Goal: Register for event/course

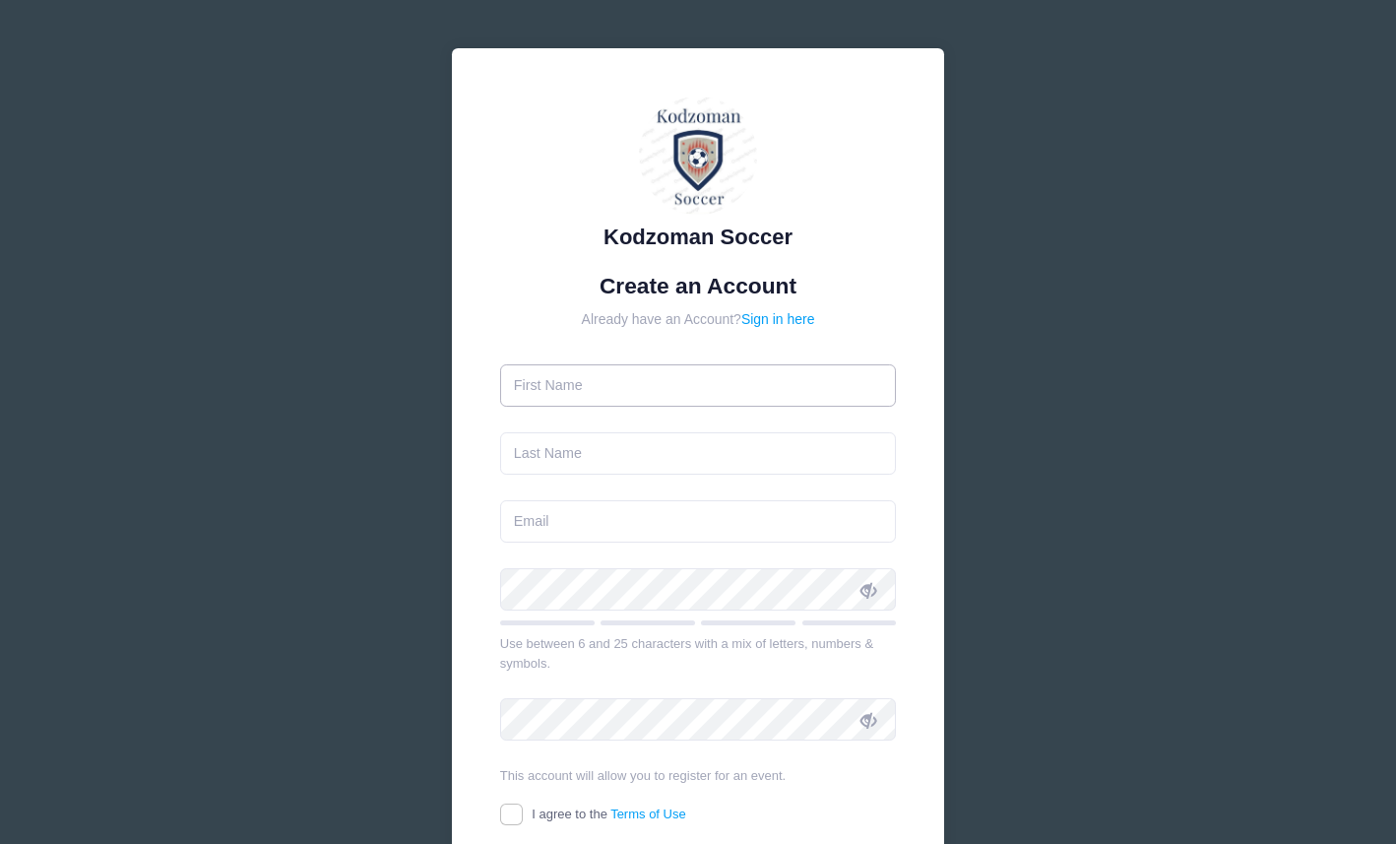
click at [687, 379] on input "text" at bounding box center [698, 385] width 397 height 42
type input "[PERSON_NAME]"
type input "[PERSON_NAME][EMAIL_ADDRESS][PERSON_NAME][DOMAIN_NAME]"
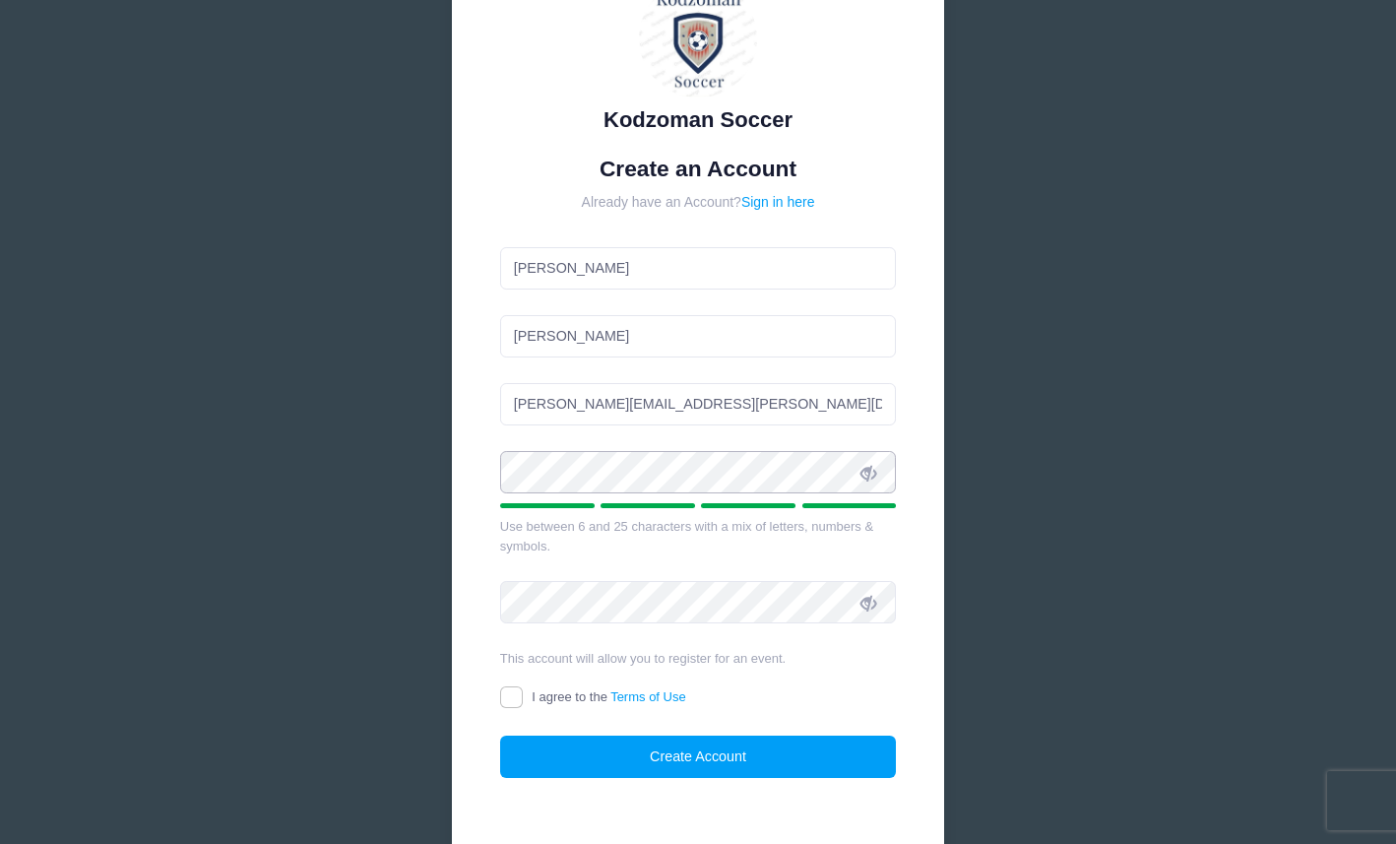
scroll to position [119, 0]
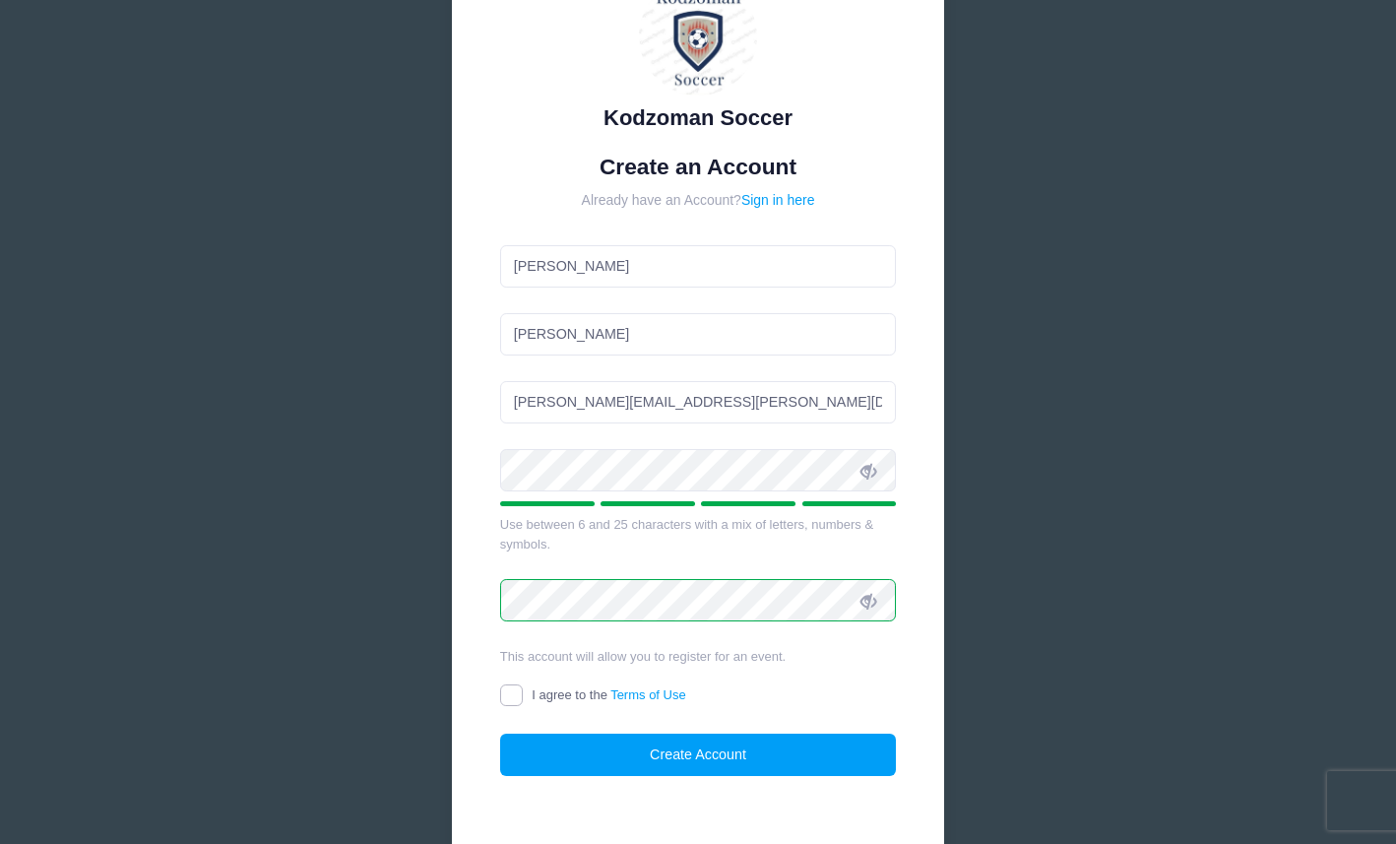
click at [512, 697] on input "I agree to the Terms of Use" at bounding box center [511, 695] width 23 height 23
checkbox input "true"
click at [552, 749] on button "Create Account" at bounding box center [698, 754] width 397 height 42
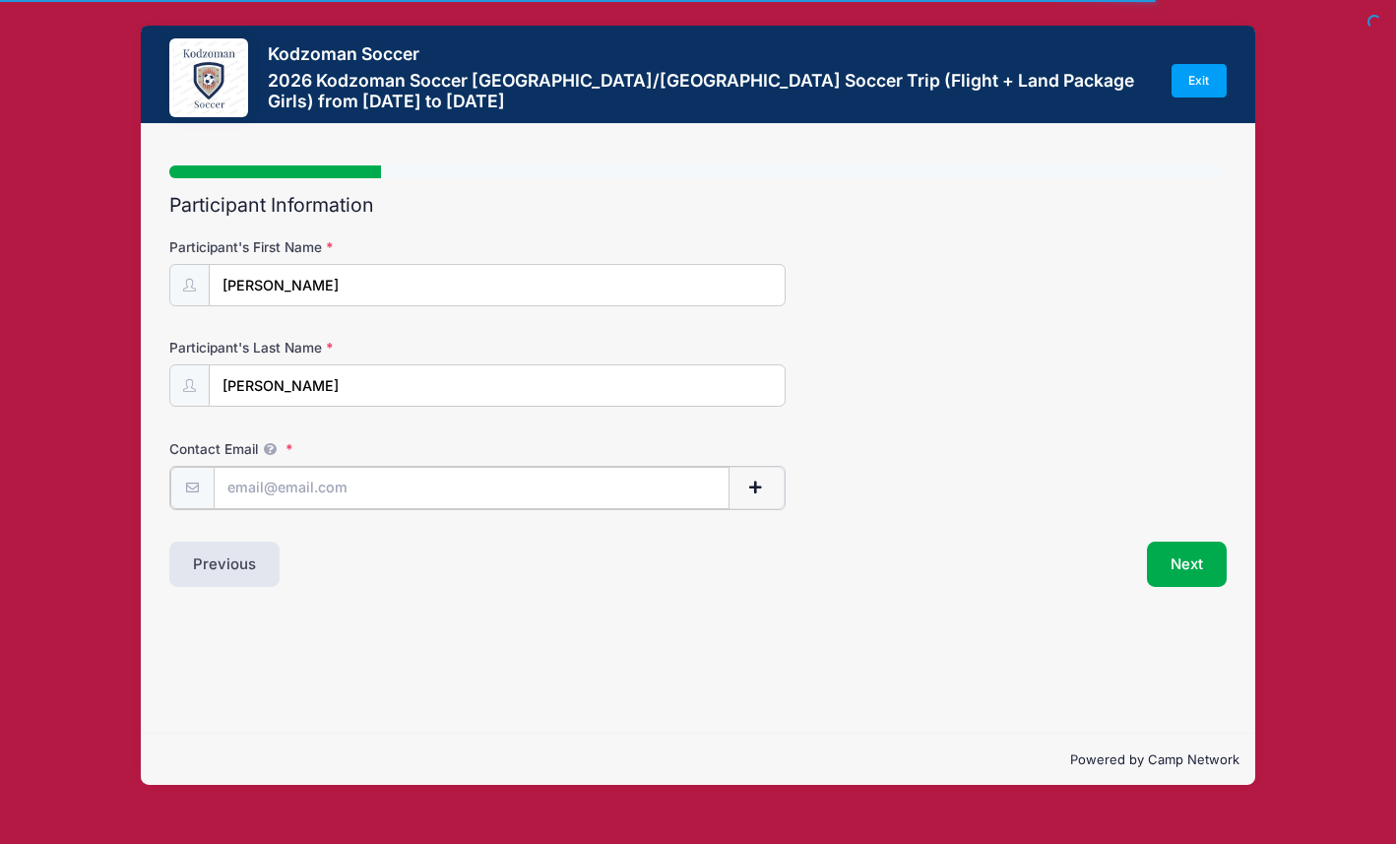
click at [470, 484] on input "Contact Email" at bounding box center [472, 488] width 516 height 42
type input "[PERSON_NAME][EMAIL_ADDRESS][PERSON_NAME][DOMAIN_NAME]"
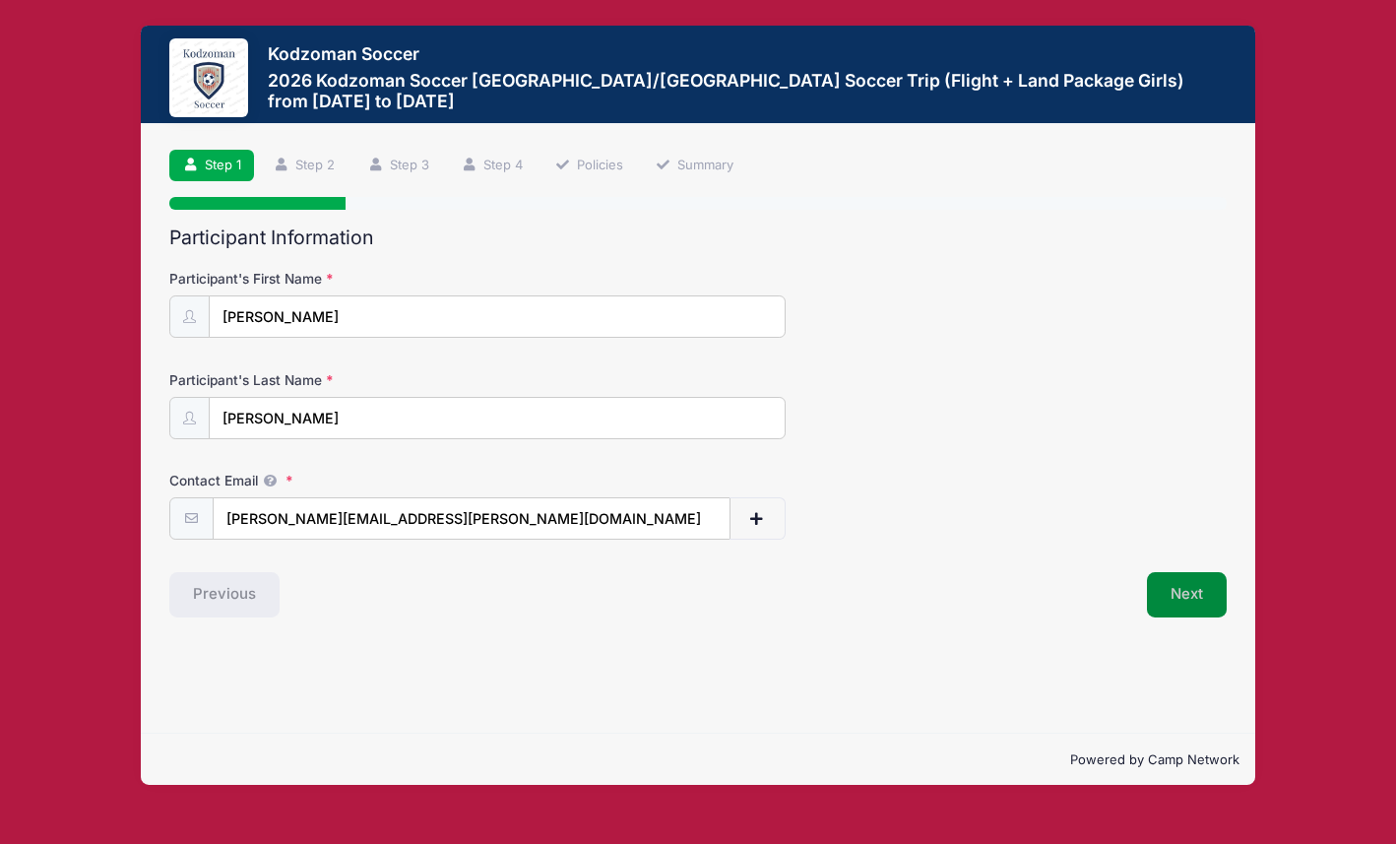
click at [1180, 594] on button "Next" at bounding box center [1187, 594] width 80 height 45
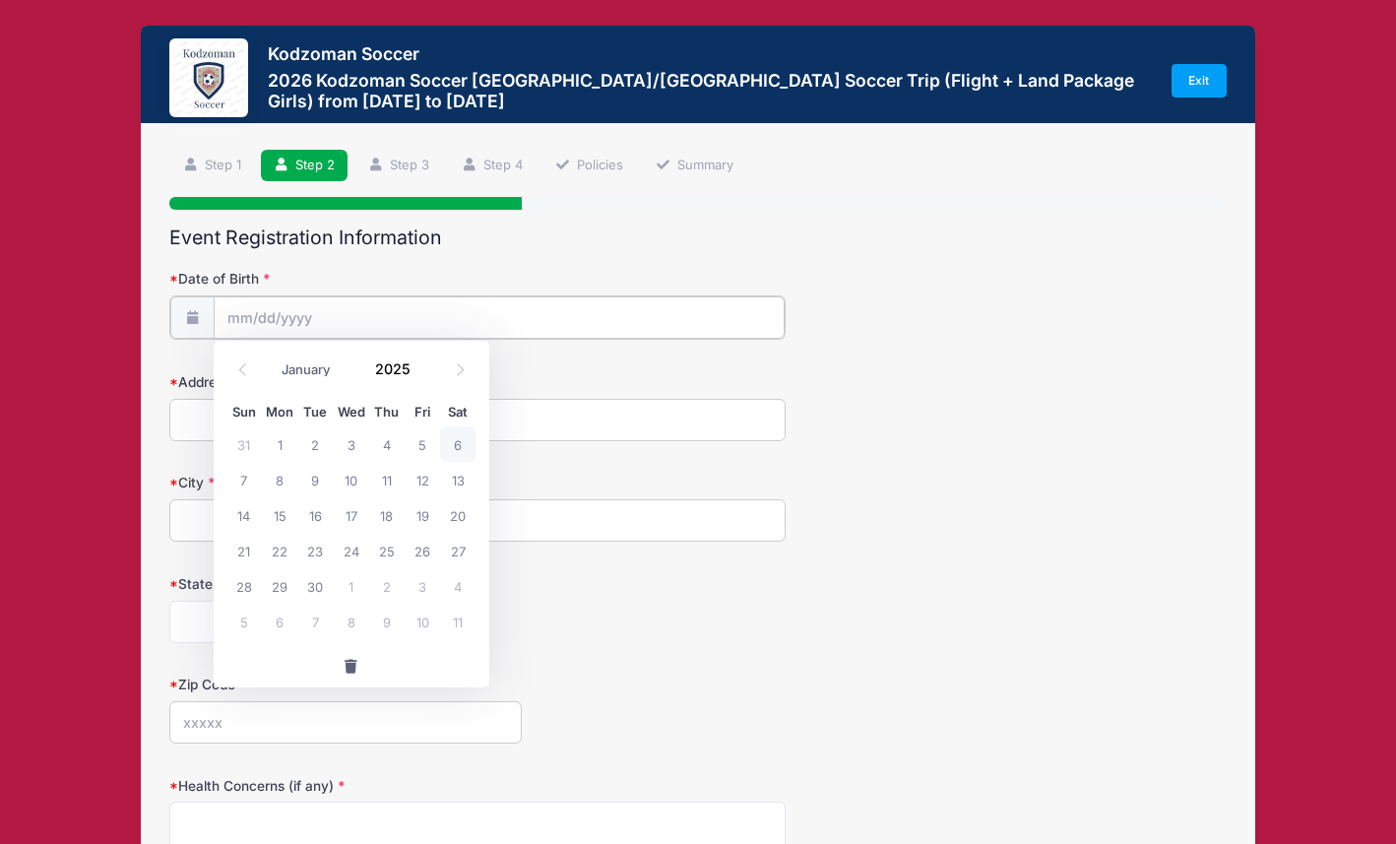
click at [303, 314] on input "Date of Birth" at bounding box center [500, 317] width 572 height 42
click at [247, 373] on icon at bounding box center [242, 369] width 13 height 13
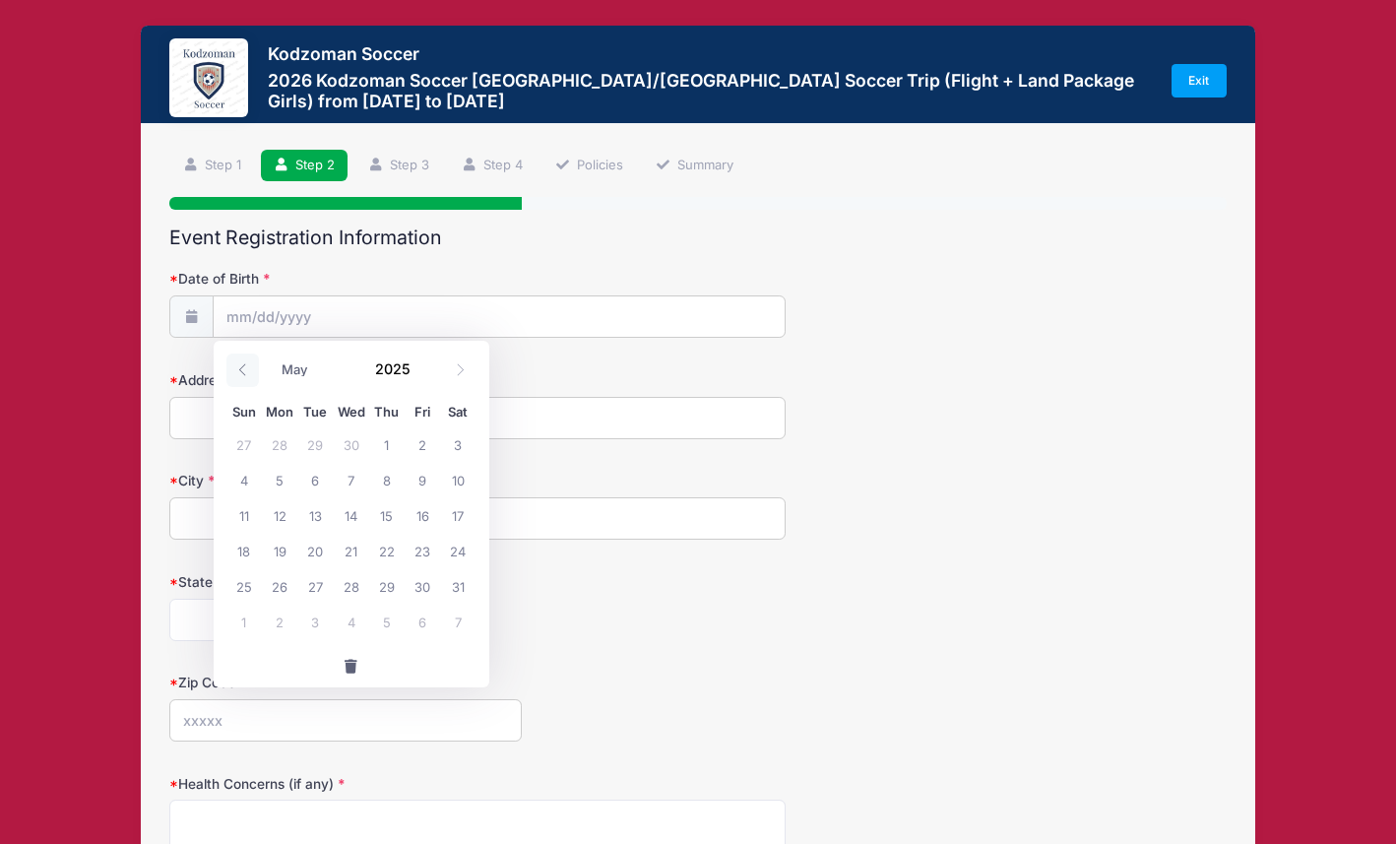
click at [247, 373] on icon at bounding box center [242, 369] width 13 height 13
select select "0"
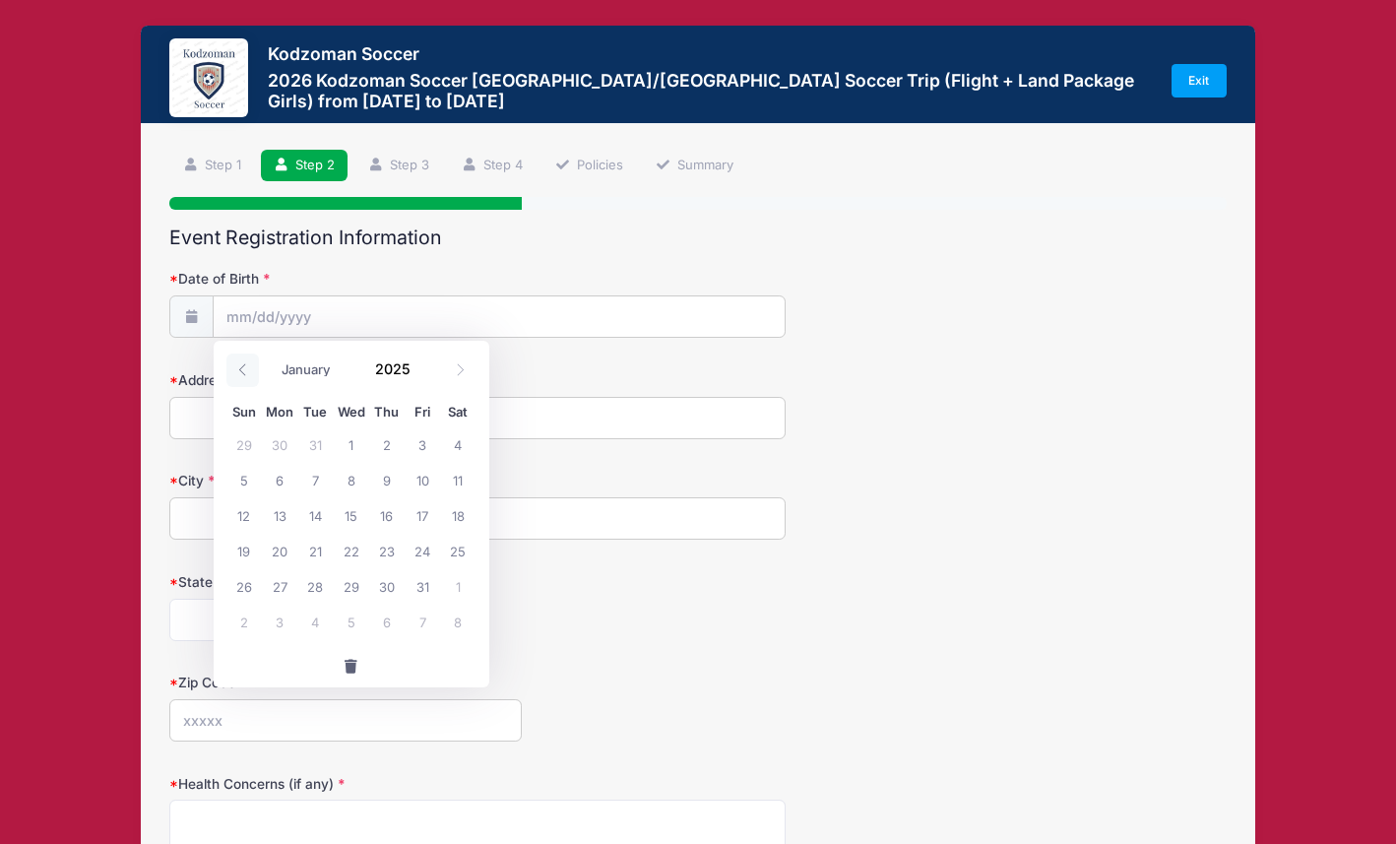
click at [247, 373] on icon at bounding box center [242, 369] width 13 height 13
type input "2024"
click at [247, 373] on icon at bounding box center [242, 369] width 13 height 13
select select "10"
click at [401, 366] on input "2024" at bounding box center [398, 369] width 64 height 30
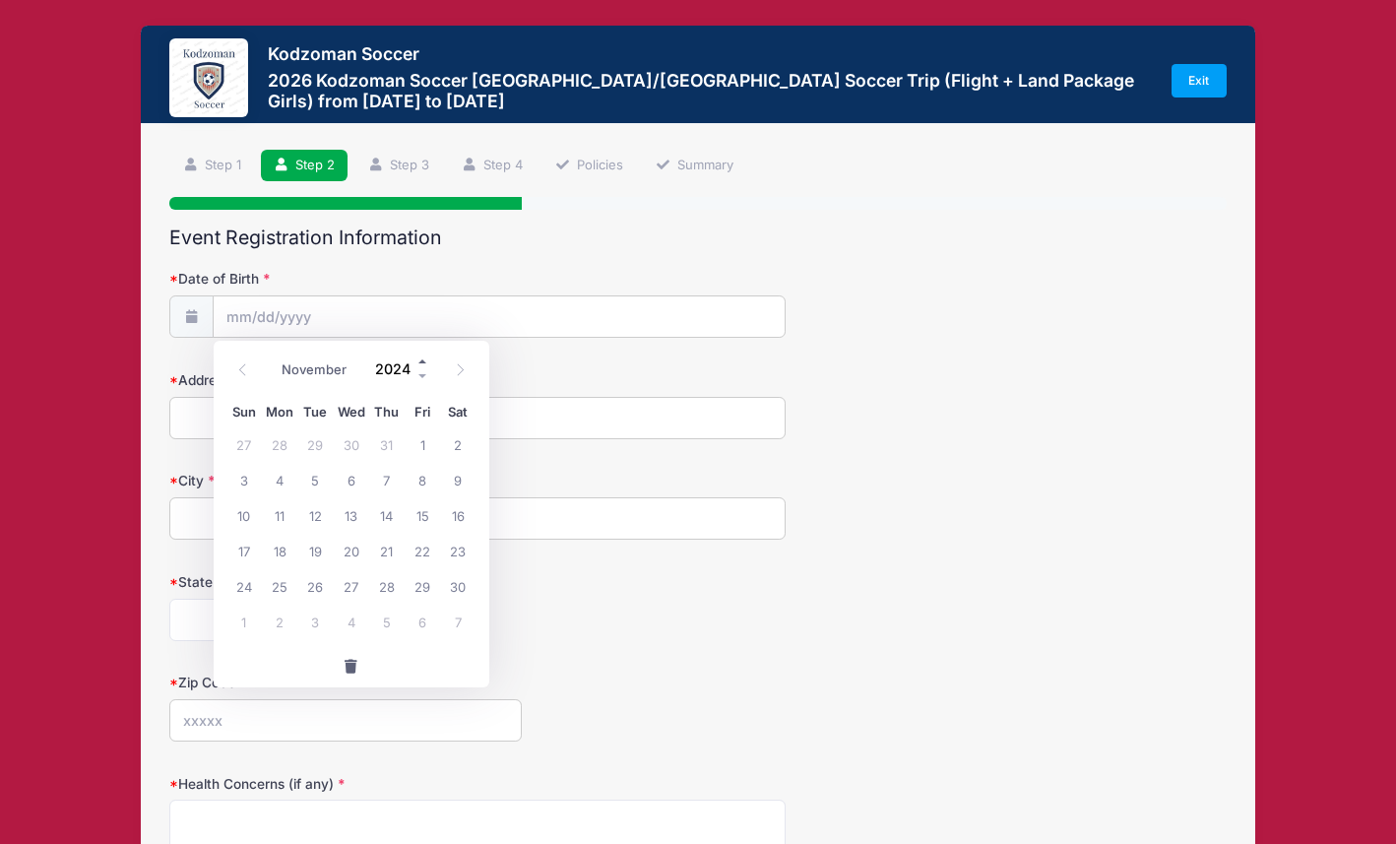
click at [424, 362] on span at bounding box center [423, 361] width 14 height 15
click at [425, 373] on span at bounding box center [423, 376] width 14 height 15
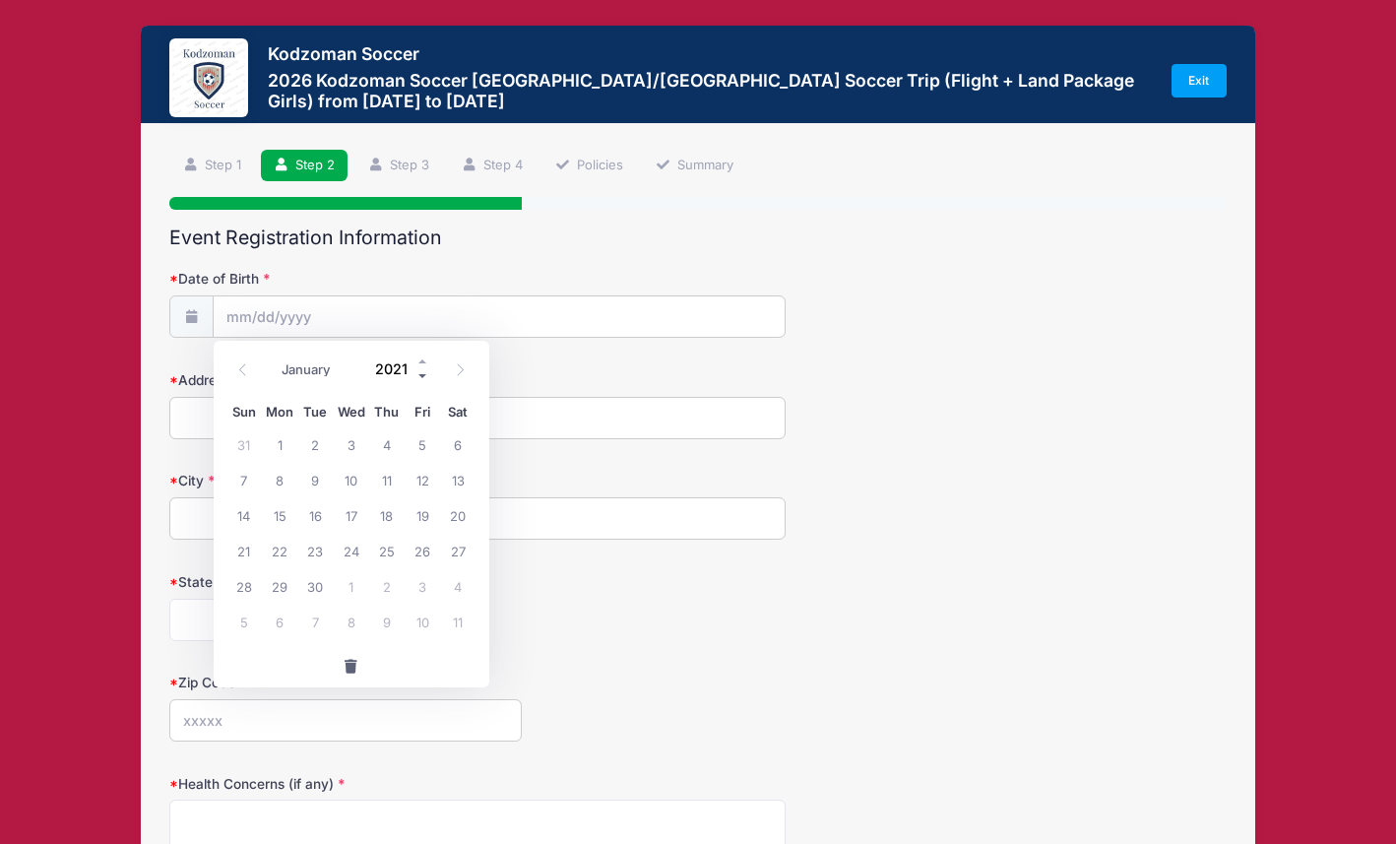
click at [425, 373] on span at bounding box center [423, 376] width 14 height 15
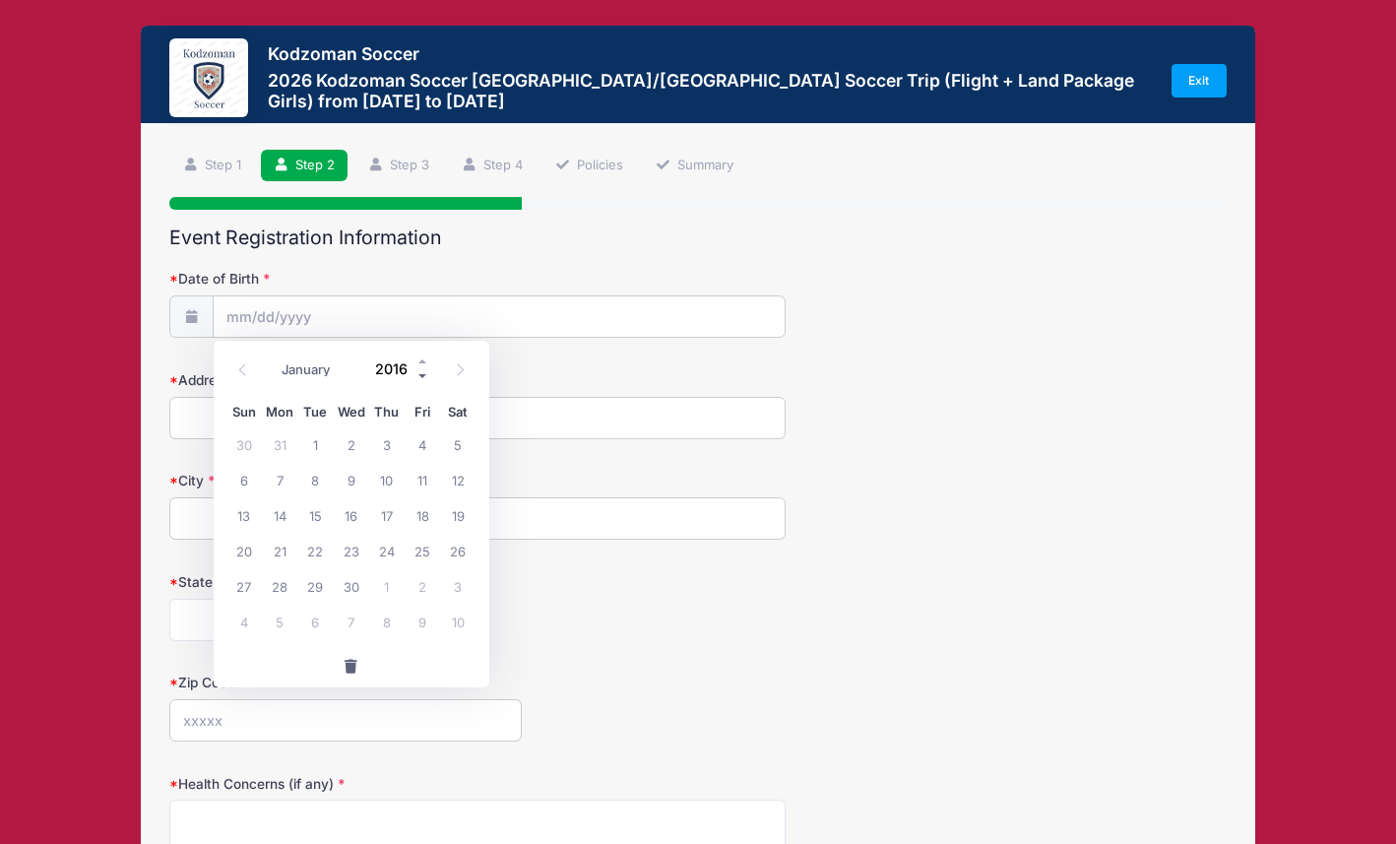
click at [425, 373] on span at bounding box center [423, 376] width 14 height 15
type input "2012"
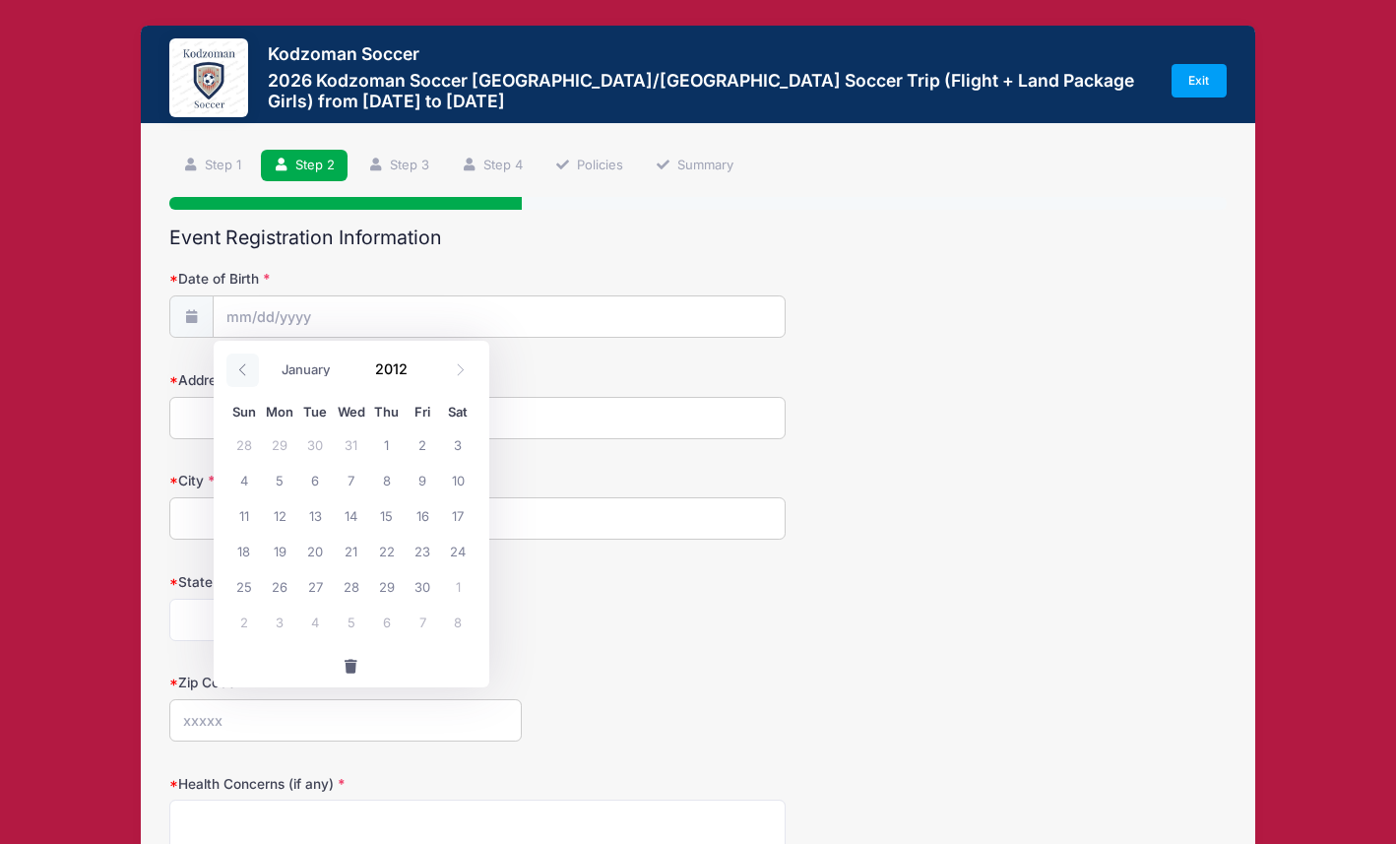
click at [246, 369] on icon at bounding box center [242, 369] width 13 height 13
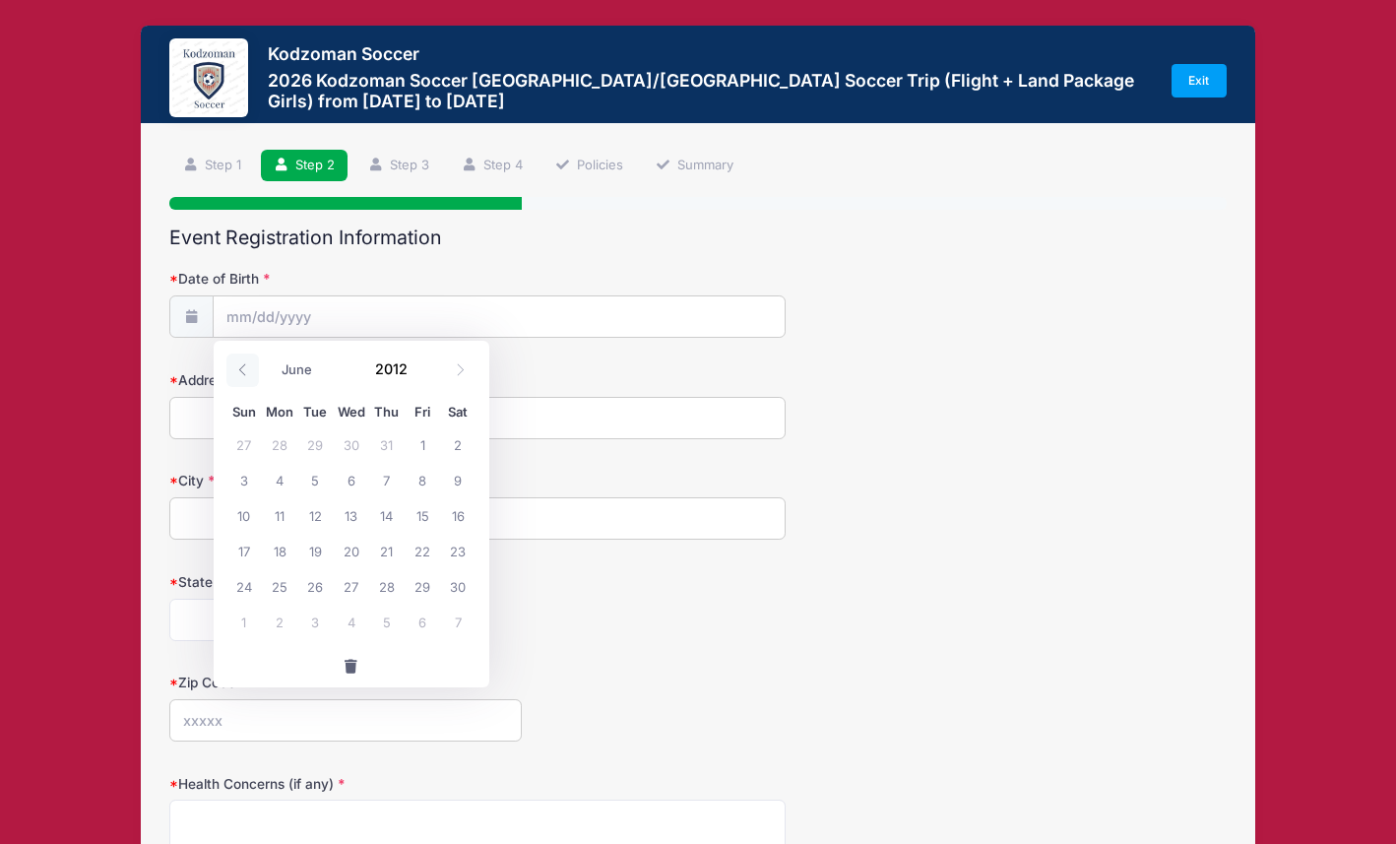
click at [246, 369] on icon at bounding box center [242, 369] width 13 height 13
click at [455, 374] on icon at bounding box center [460, 369] width 13 height 13
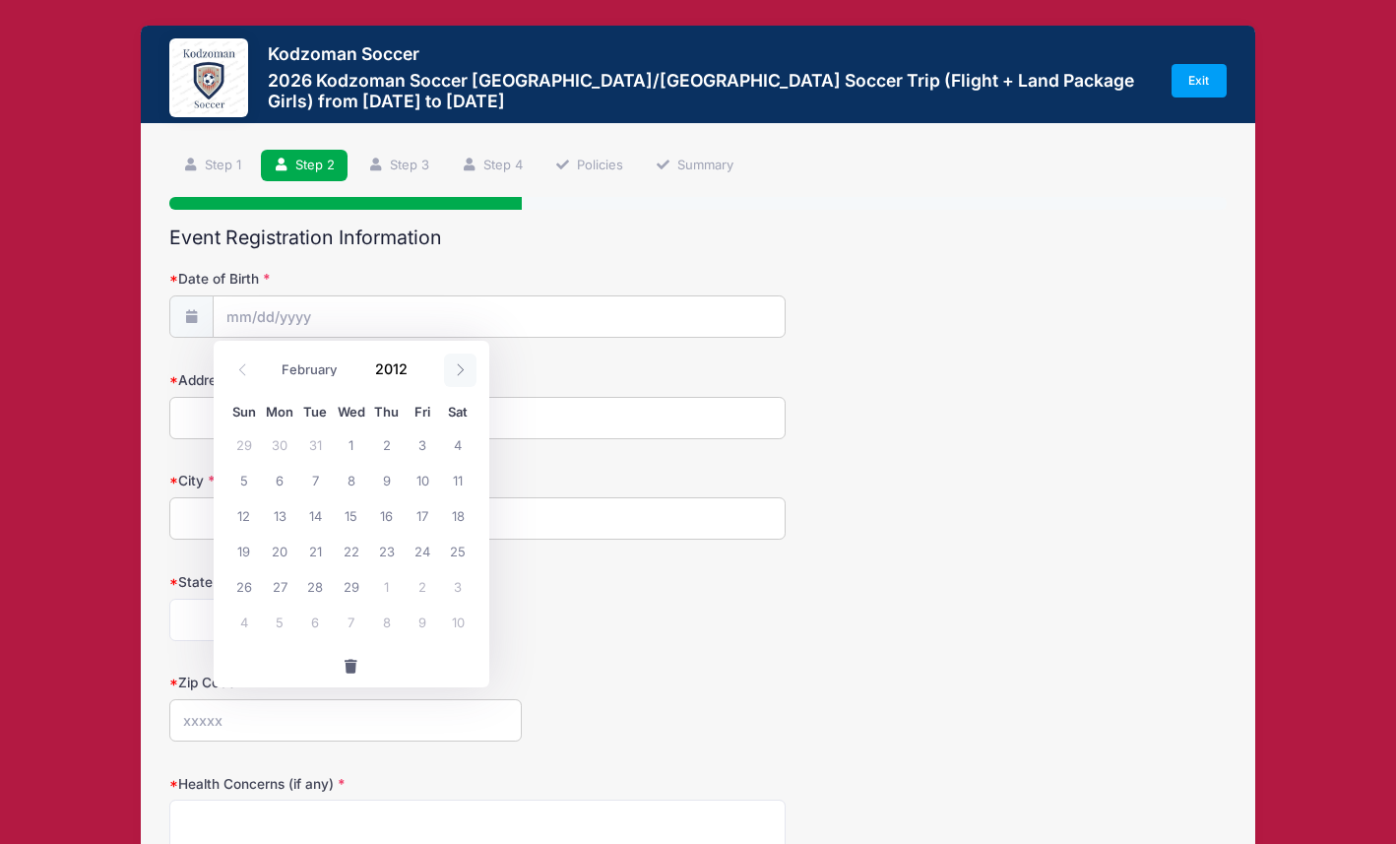
select select "2"
click at [320, 475] on span "6" at bounding box center [314, 479] width 35 height 35
type input "03/06/2012"
click at [293, 423] on input "Address" at bounding box center [477, 418] width 616 height 42
type input "201 Birch Avenue"
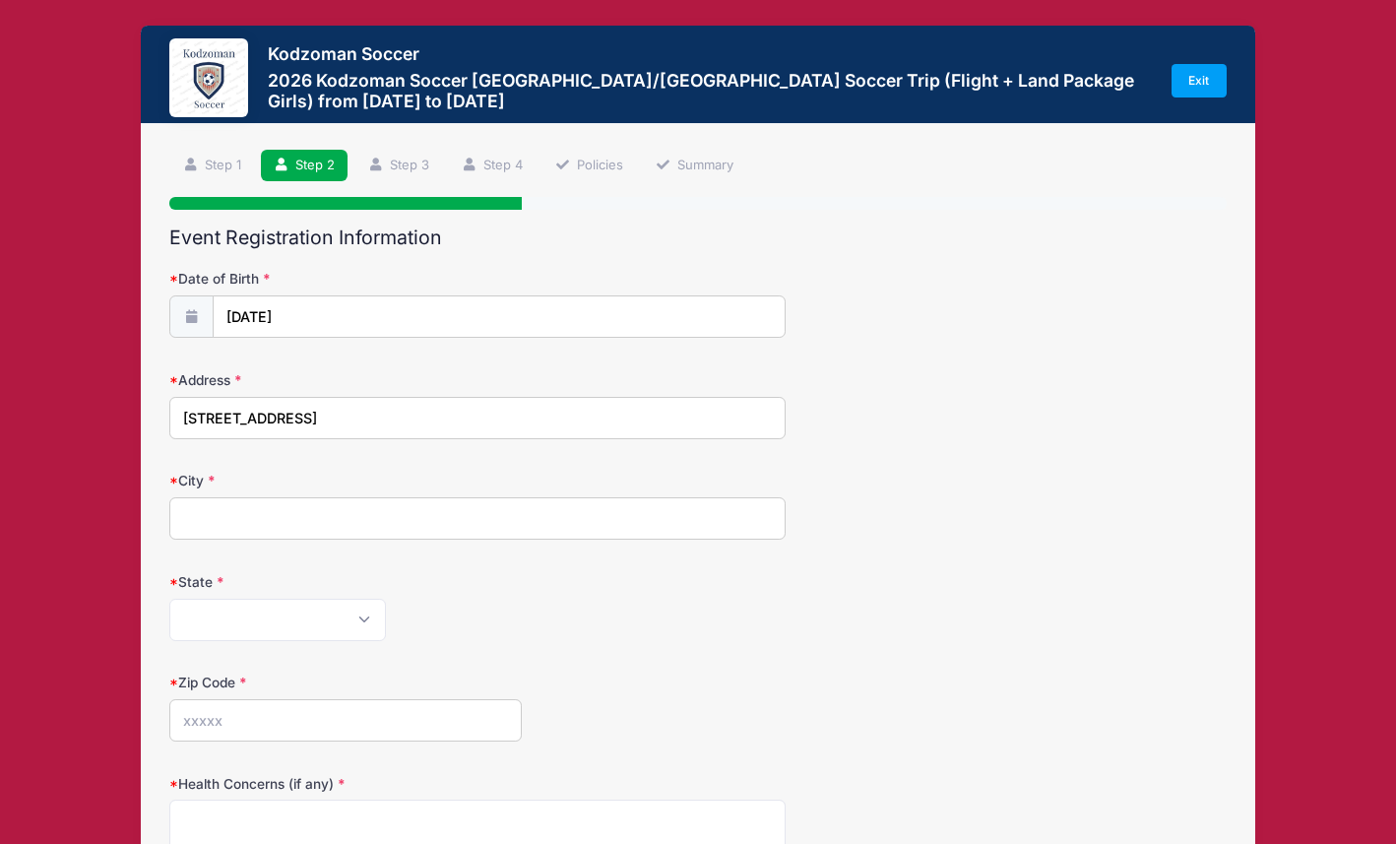
type input "Larkspur"
select select "CA"
type input "94939"
click at [455, 632] on div "Alabama Alaska American Samoa Arizona Arkansas Armed Forces Africa Armed Forces…" at bounding box center [477, 619] width 616 height 42
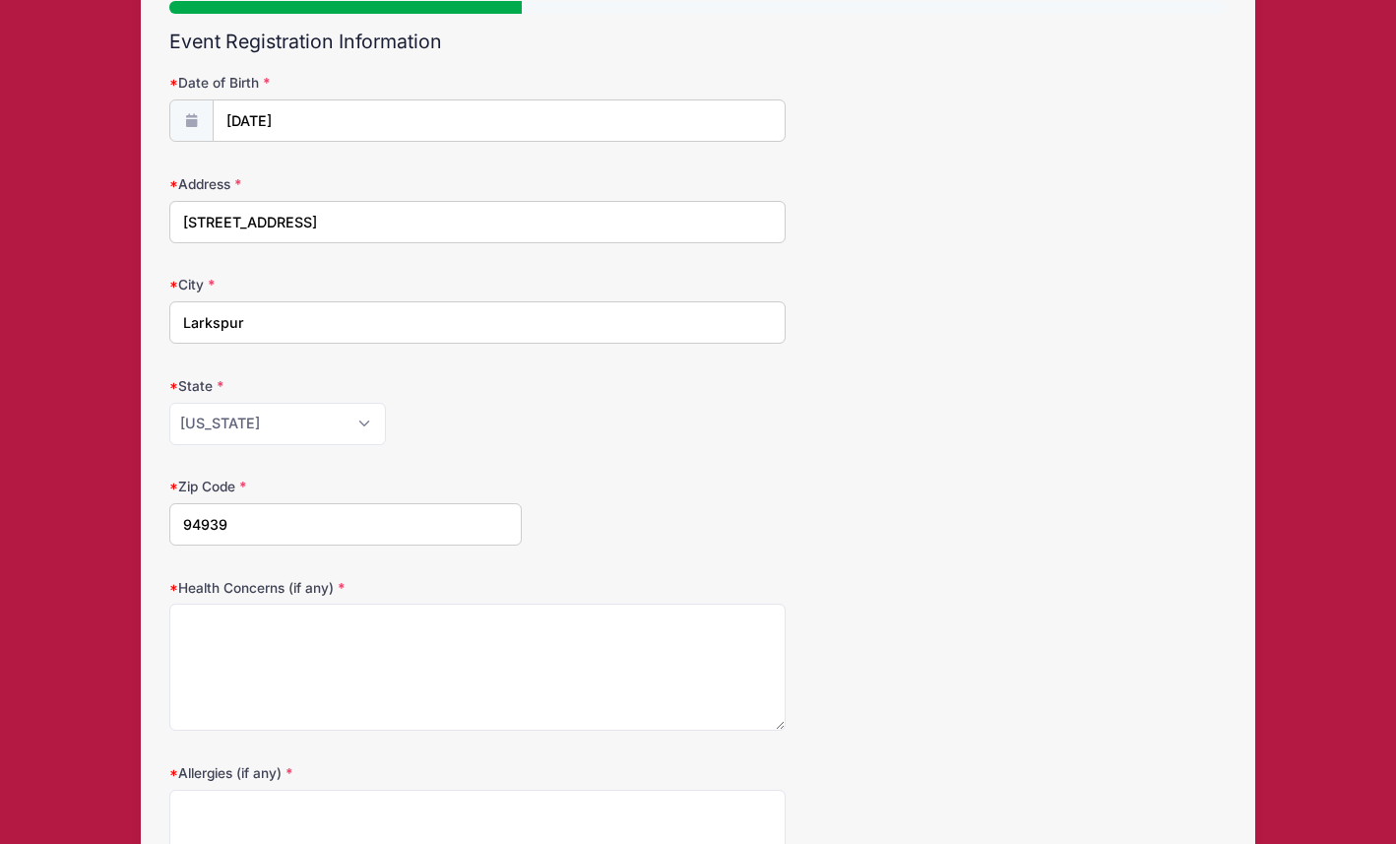
scroll to position [238, 0]
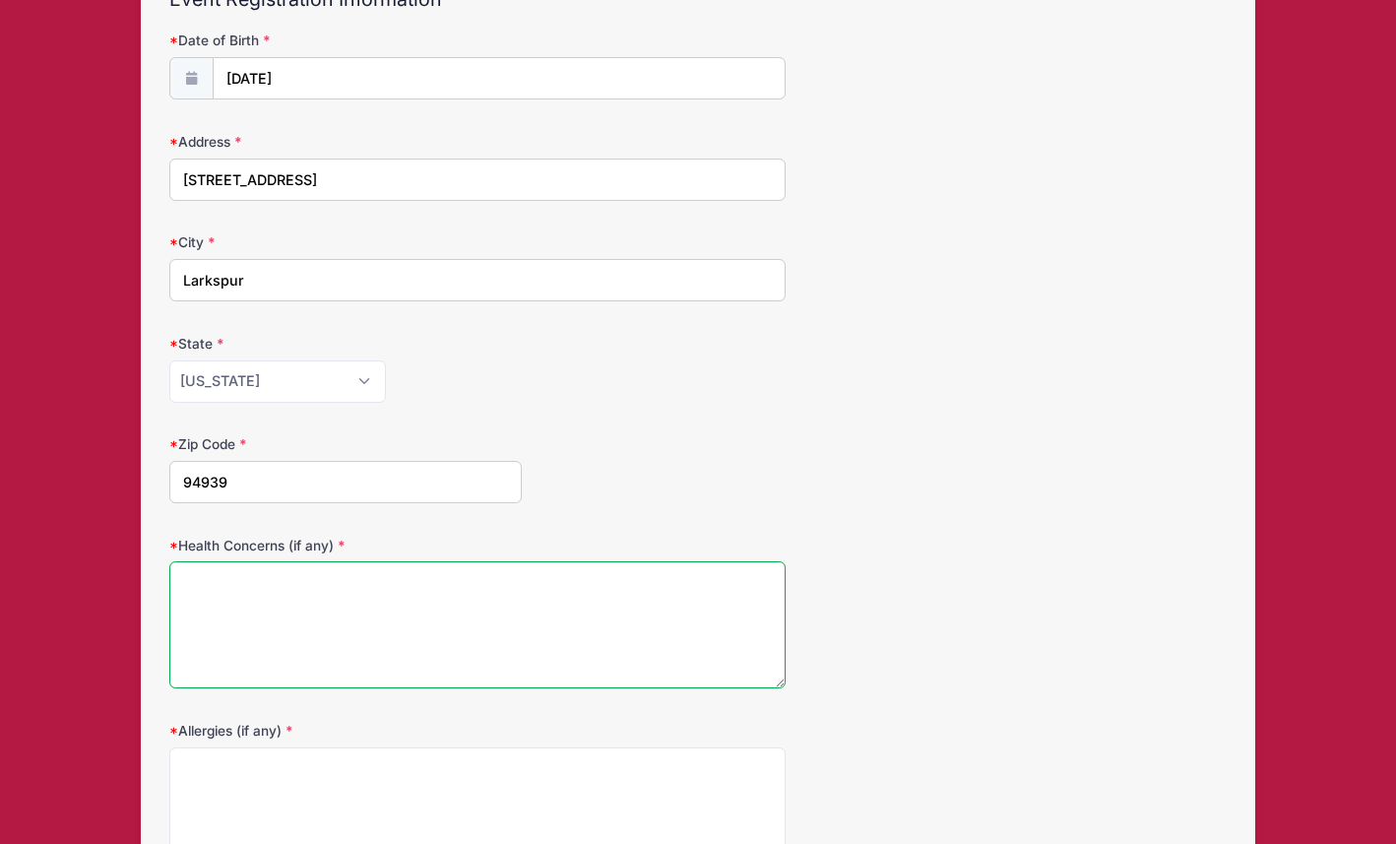
click at [394, 585] on textarea "Health Concerns (if any)" at bounding box center [477, 624] width 616 height 127
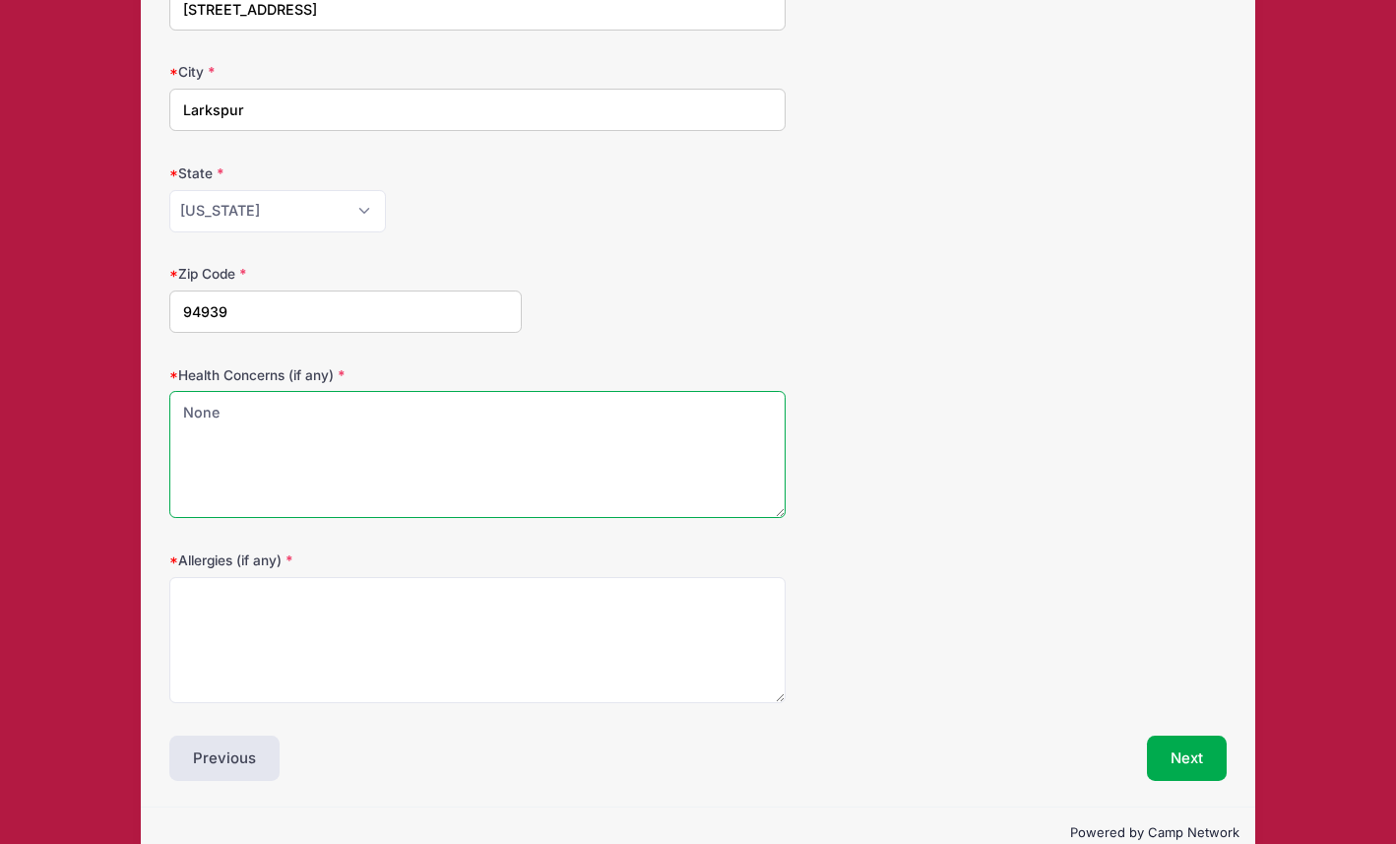
scroll to position [441, 0]
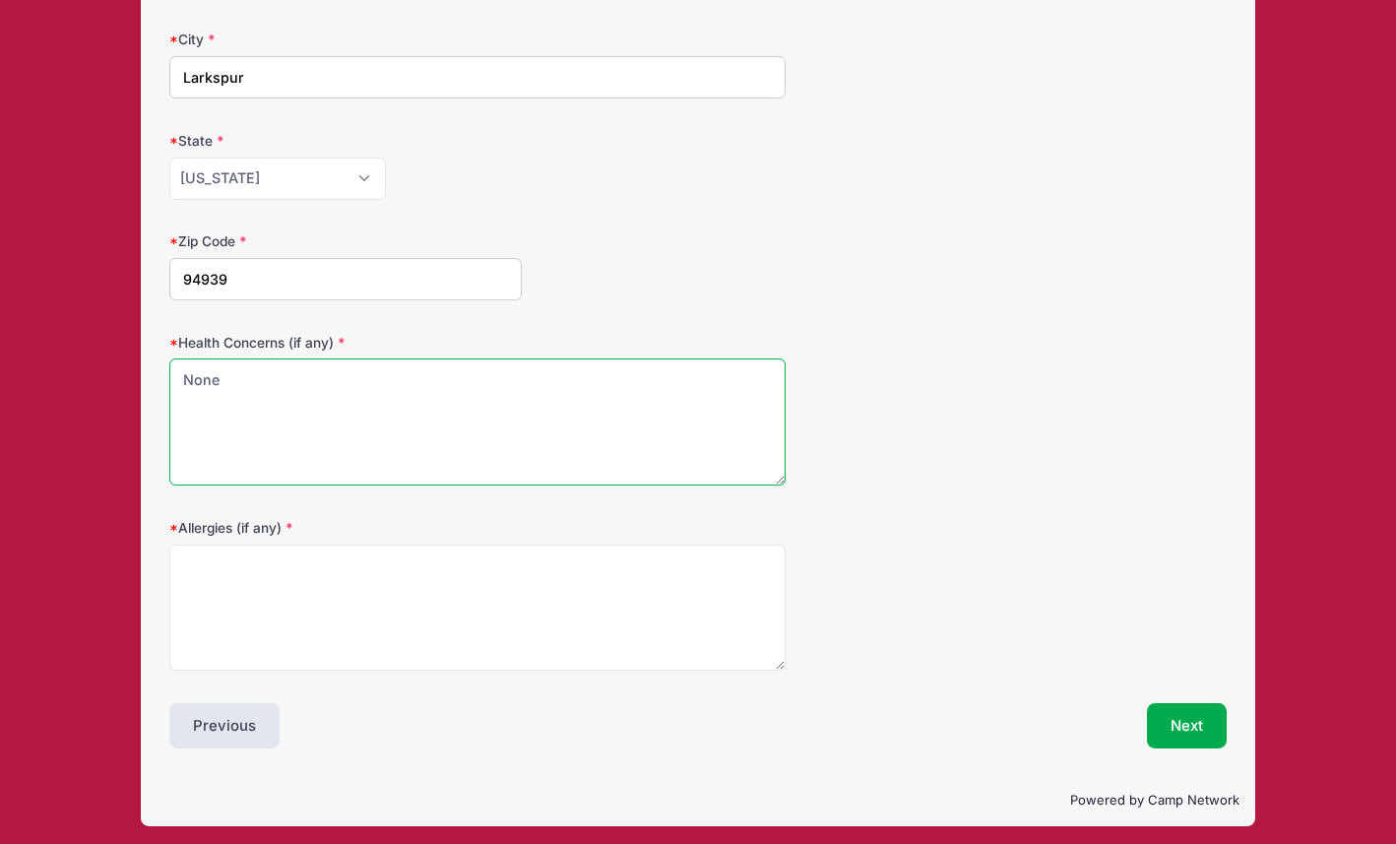
type textarea "None"
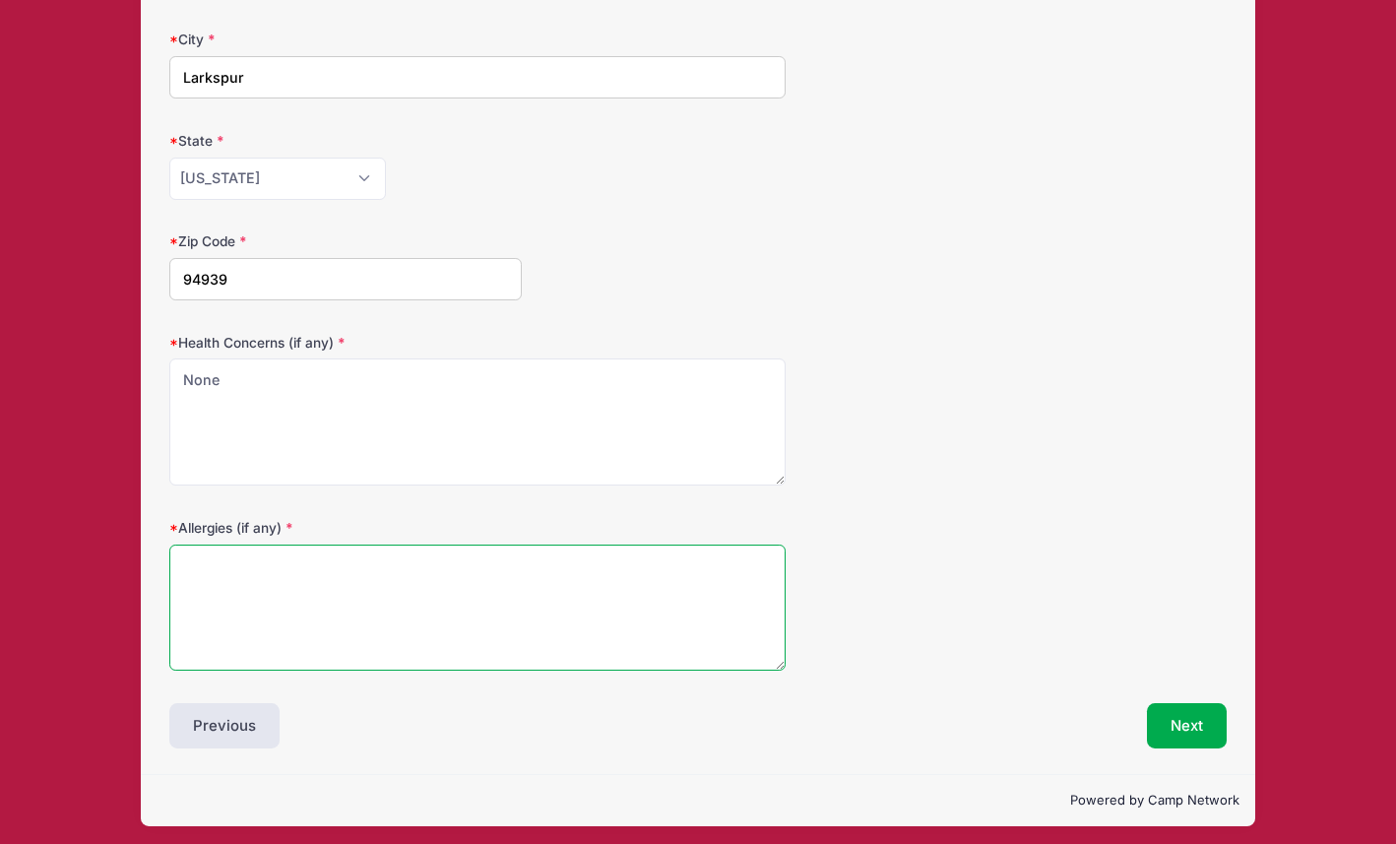
click at [209, 588] on textarea "Allergies (if any)" at bounding box center [477, 607] width 616 height 127
type textarea "None"
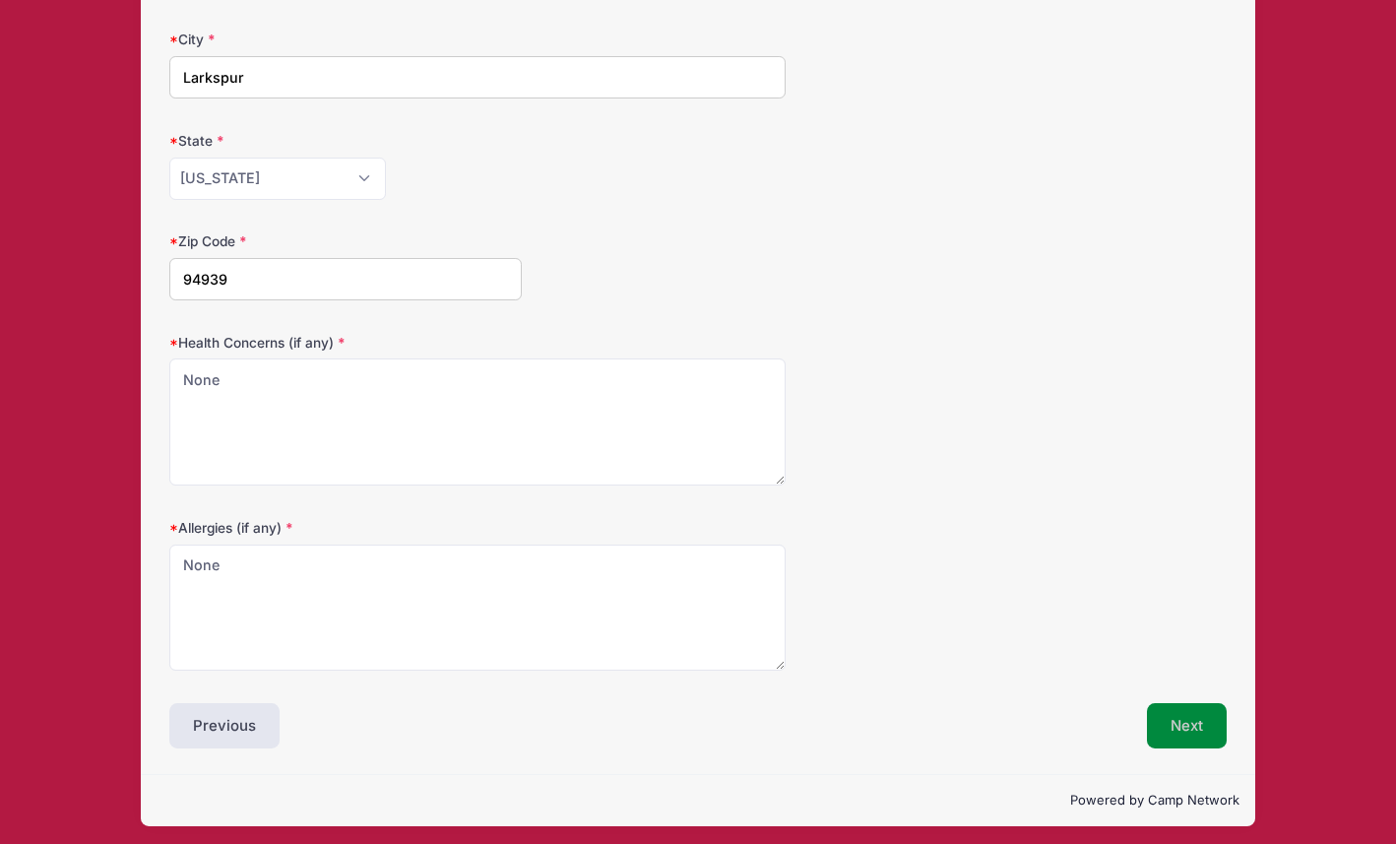
click at [1159, 717] on button "Next" at bounding box center [1187, 725] width 80 height 45
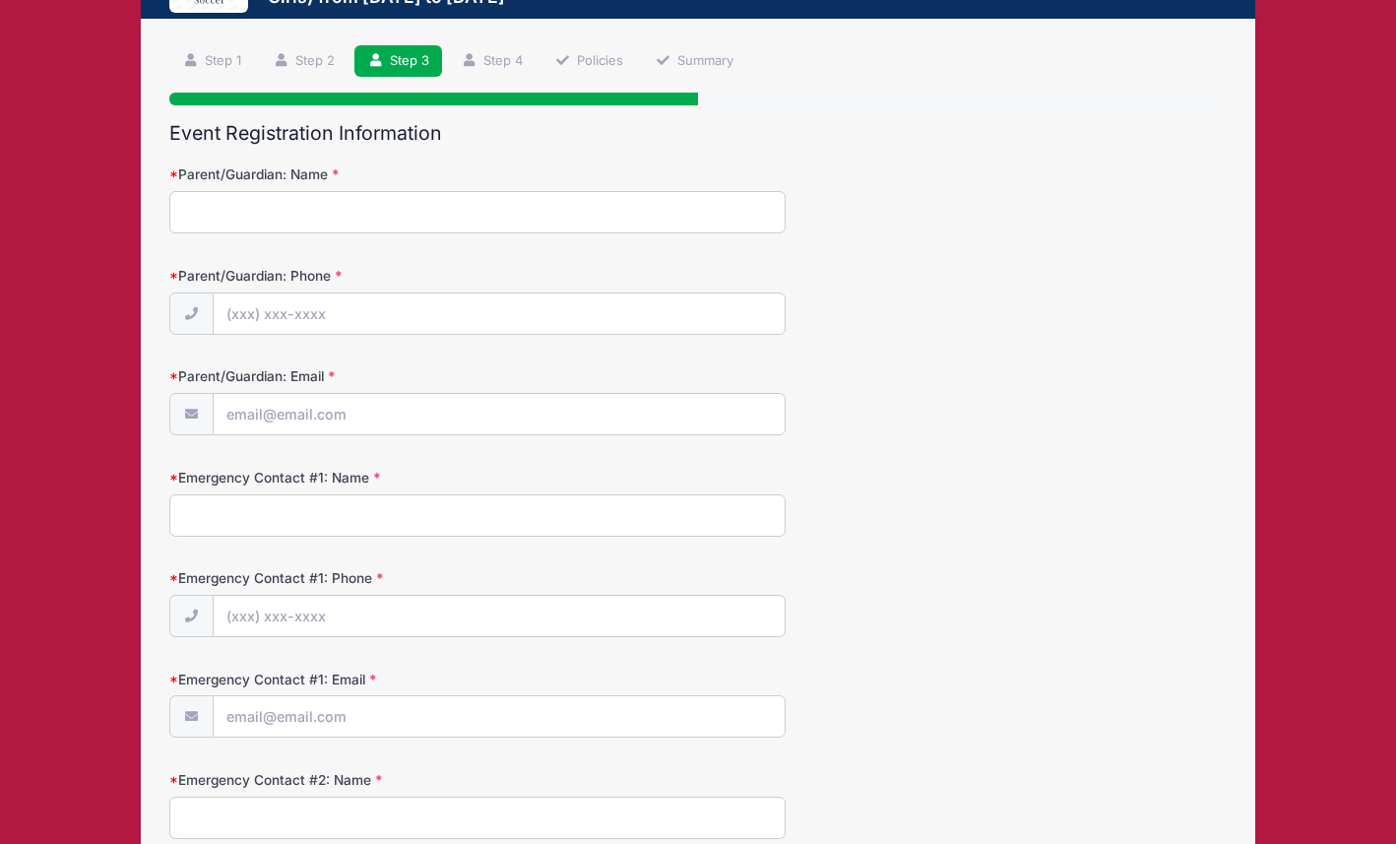
scroll to position [0, 0]
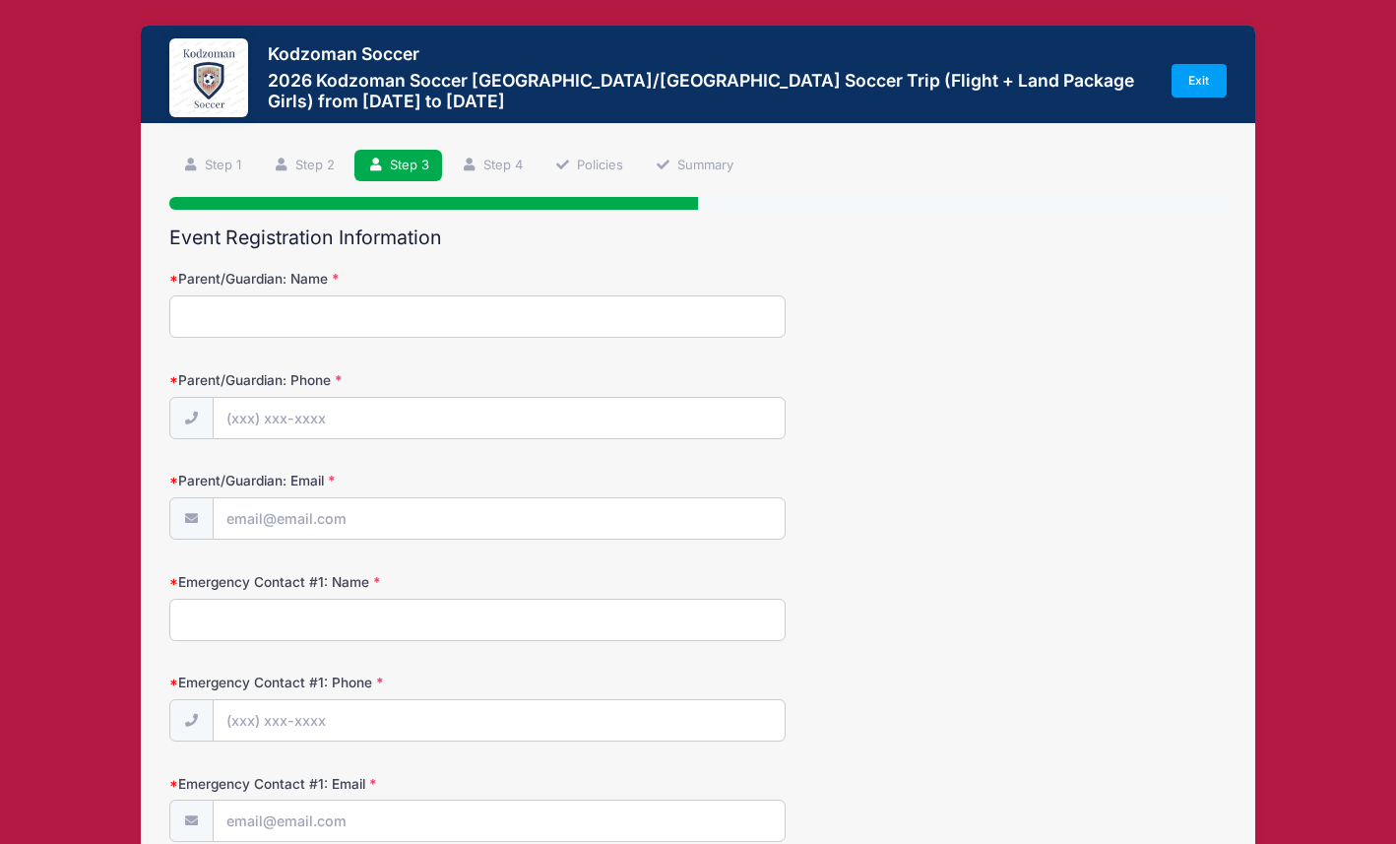
click at [527, 330] on input "Parent/Guardian: Name" at bounding box center [477, 316] width 616 height 42
type input "Natalie Straub"
type input "(415) 517-3680"
click at [371, 513] on input "Parent/Guardian: Email" at bounding box center [500, 519] width 572 height 42
type input "[PERSON_NAME][EMAIL_ADDRESS][PERSON_NAME][DOMAIN_NAME]"
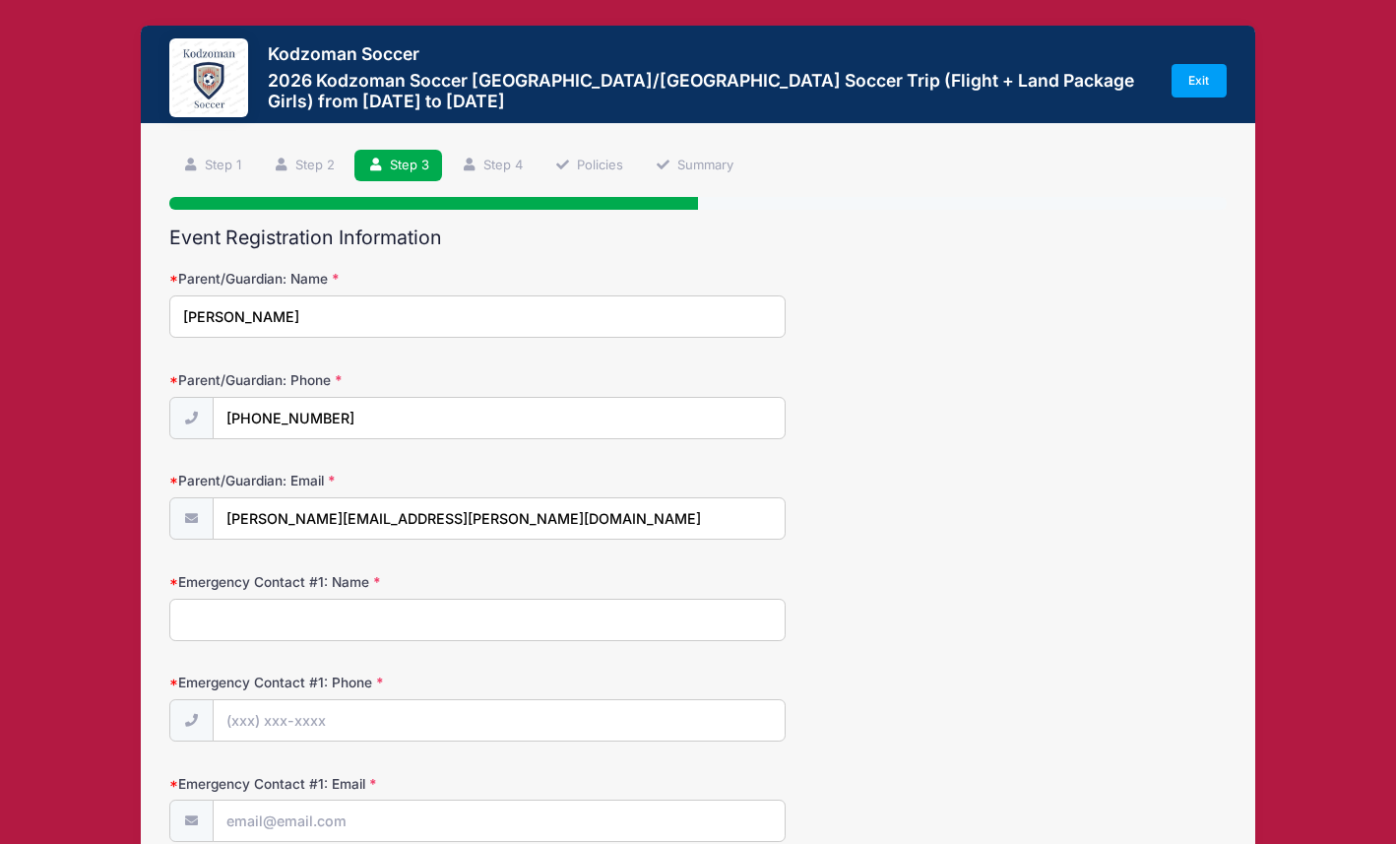
click at [342, 617] on input "Emergency Contact #1: Name" at bounding box center [477, 619] width 616 height 42
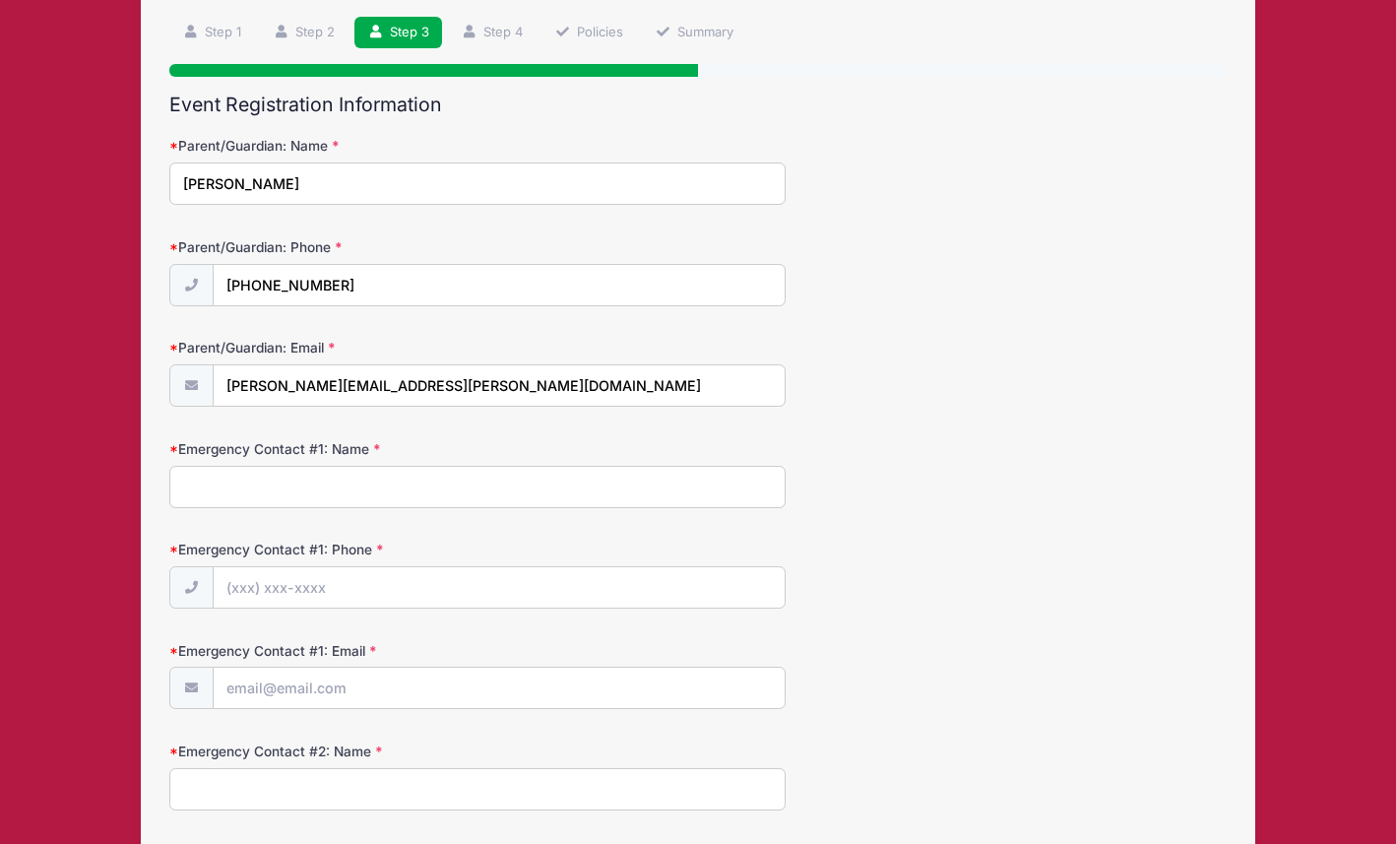
scroll to position [159, 0]
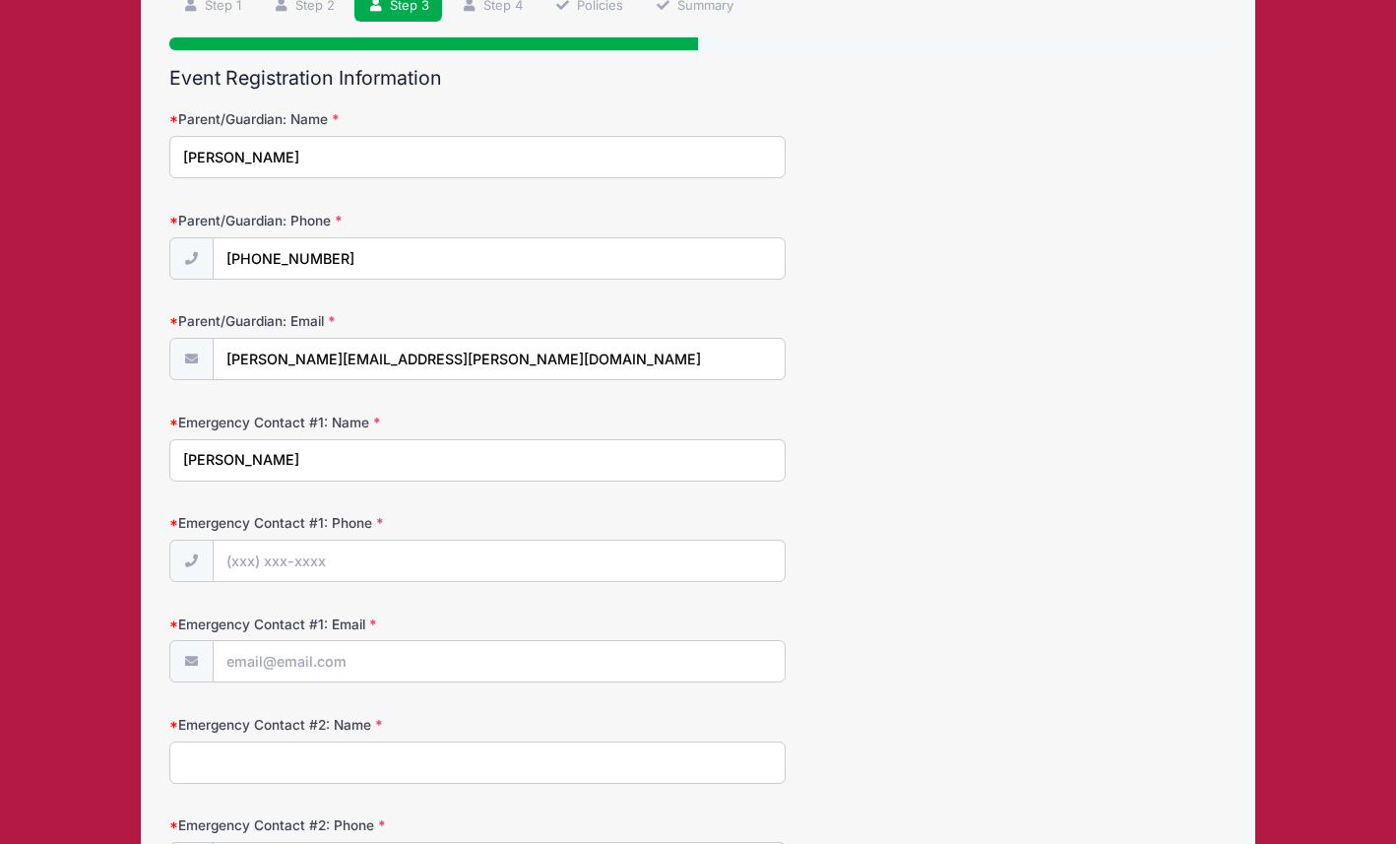
type input "Natalie Straub"
click at [394, 562] on input "Emergency Contact #1: Phone" at bounding box center [500, 561] width 572 height 42
type input "(415) 517-3680"
click at [353, 654] on input "Emergency Contact #1: Email" at bounding box center [500, 662] width 572 height 42
type input "[PERSON_NAME][EMAIL_ADDRESS][PERSON_NAME][DOMAIN_NAME]"
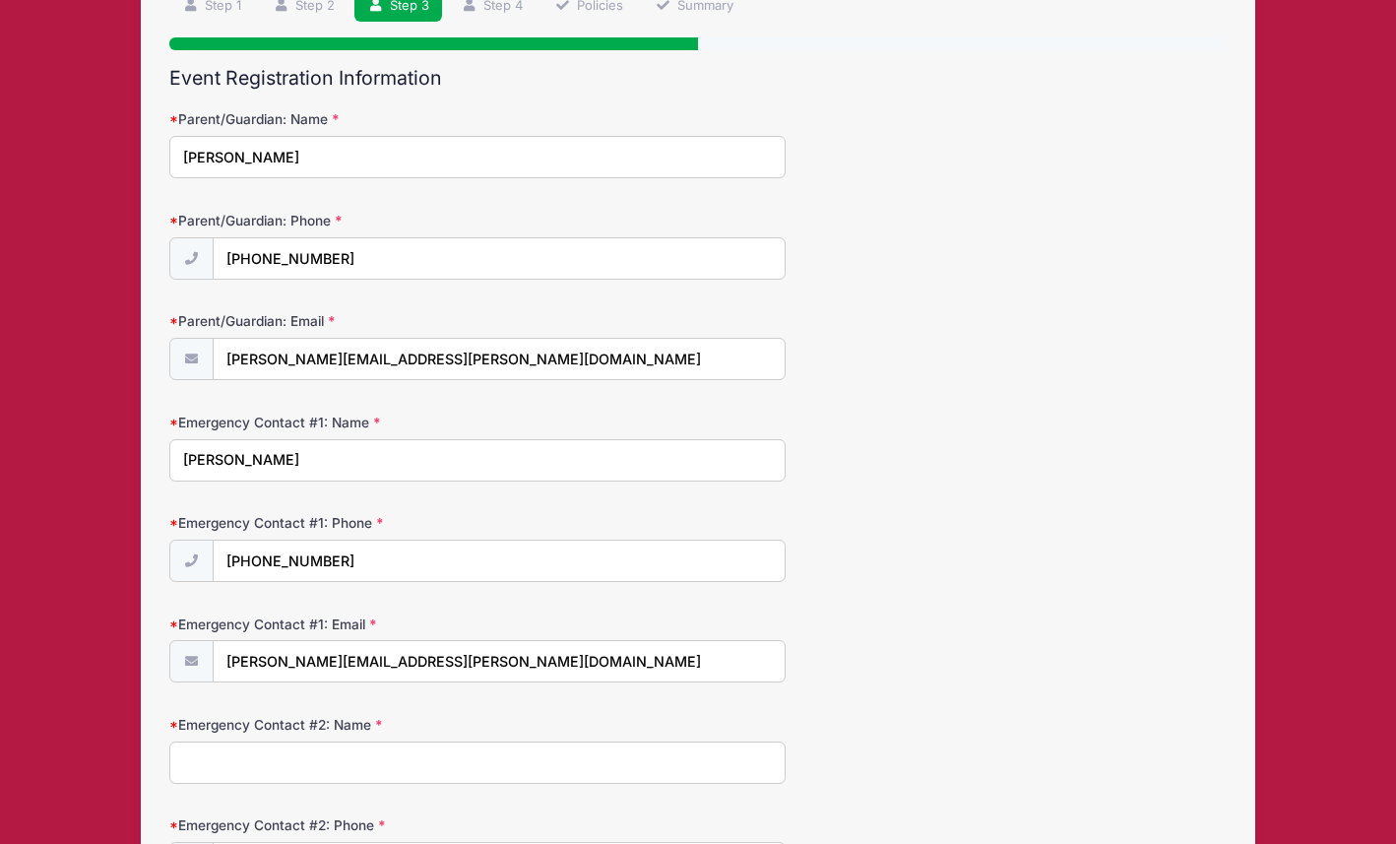
click at [344, 752] on input "Emergency Contact #2: Name" at bounding box center [477, 762] width 616 height 42
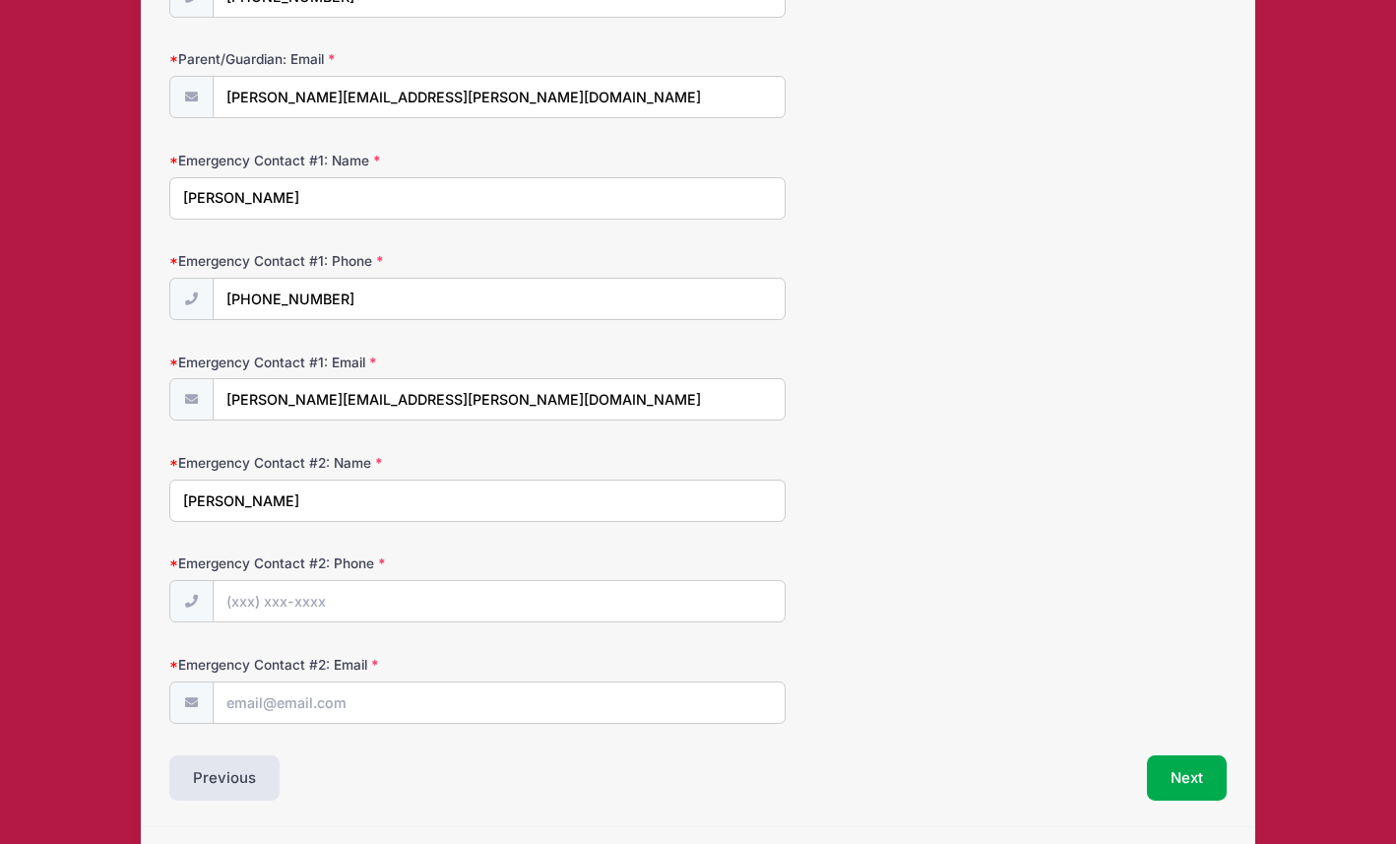
scroll to position [427, 0]
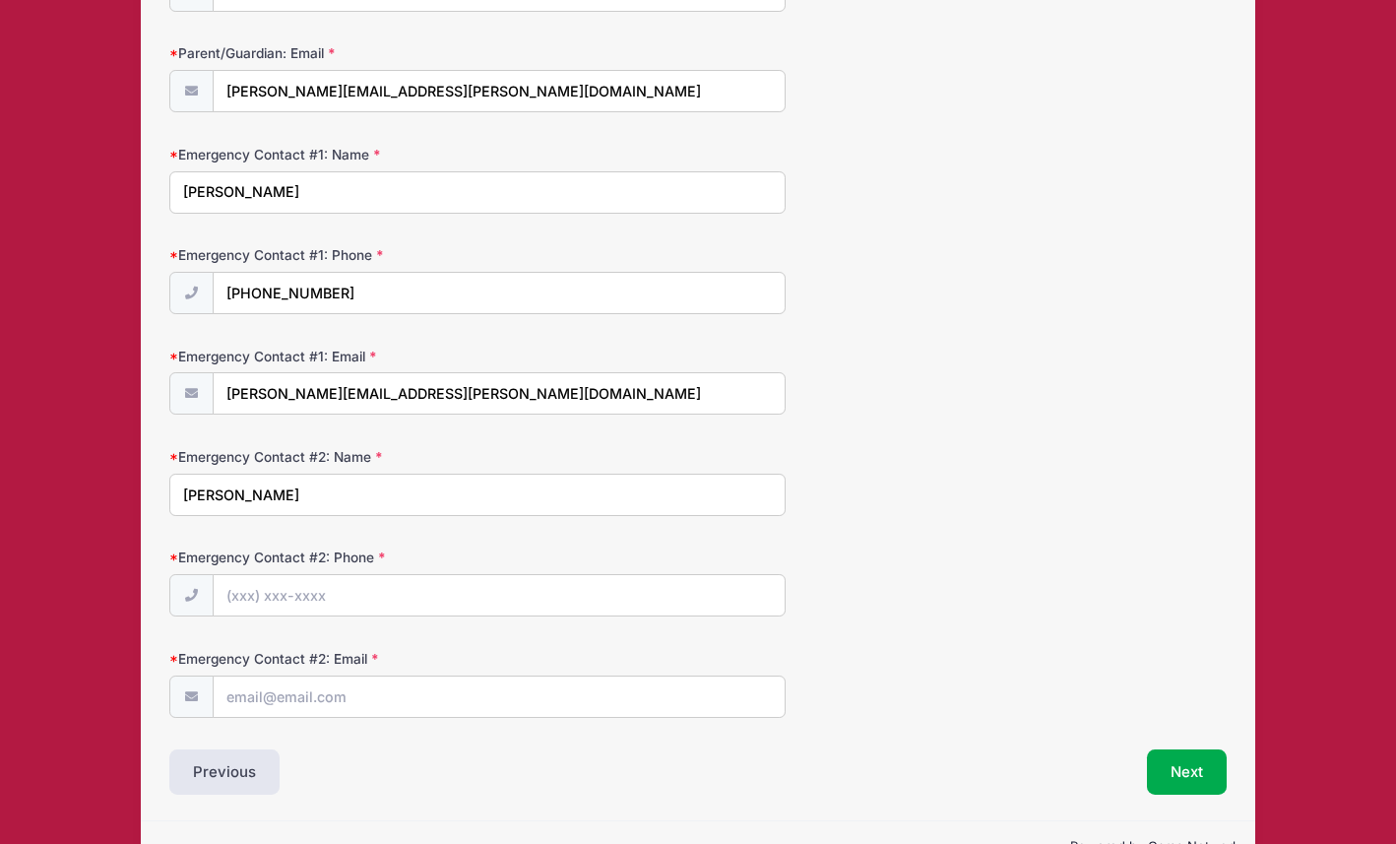
type input "Paul Straub"
click at [288, 601] on input "Emergency Contact #2: Phone" at bounding box center [500, 596] width 572 height 42
type input "(415) 793-3510"
click at [308, 678] on input "Emergency Contact #2: Email" at bounding box center [500, 697] width 572 height 42
type input "paulstraub@gmail.com"
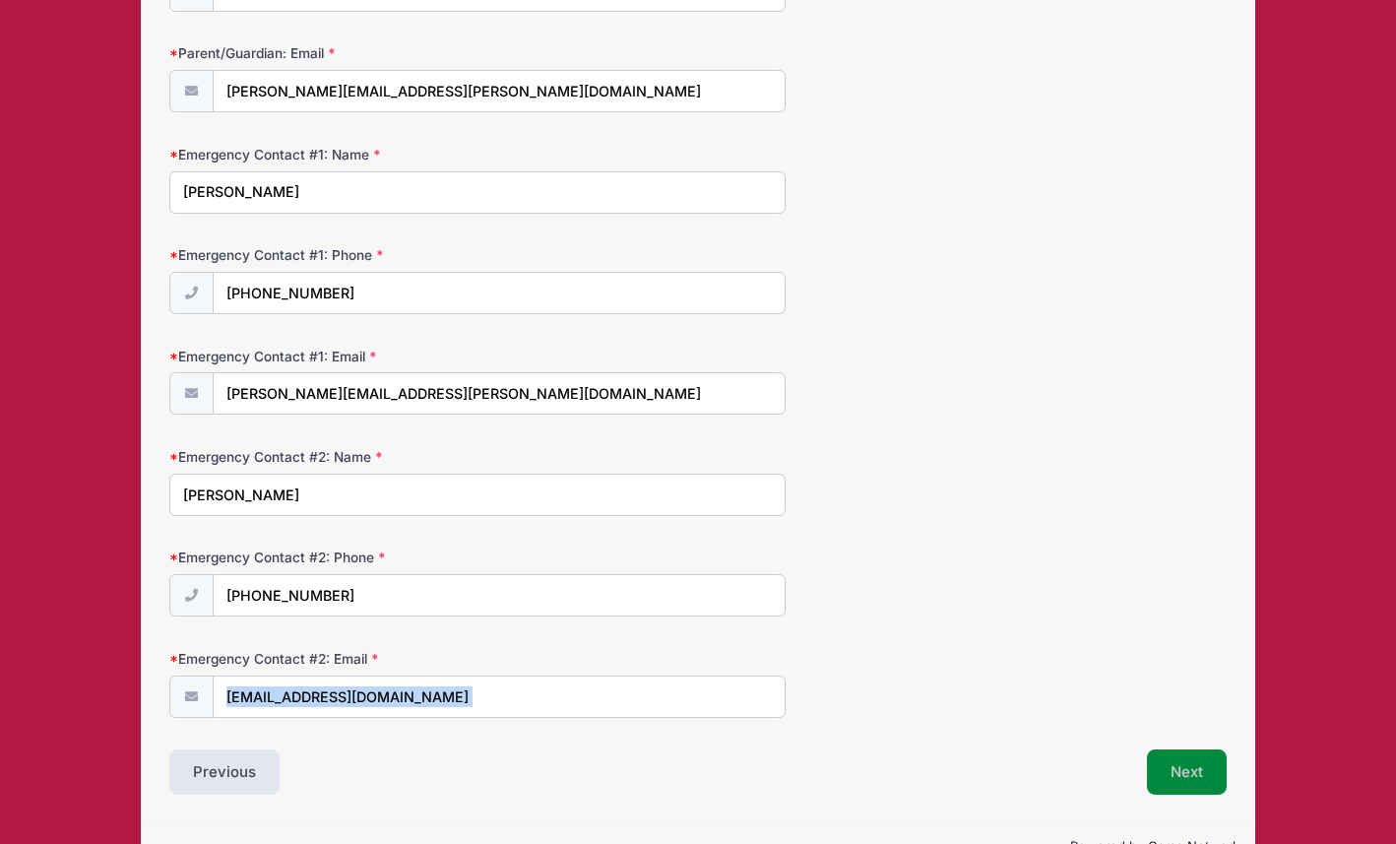
drag, startPoint x: 964, startPoint y: 666, endPoint x: 1153, endPoint y: 750, distance: 206.7
click at [1153, 750] on div "Event Registration Information Parent/Guardian: Name Natalie Straub Parent/Guar…" at bounding box center [697, 297] width 1056 height 996
click at [971, 761] on div "Next" at bounding box center [966, 771] width 537 height 45
click at [1164, 774] on button "Next" at bounding box center [1187, 771] width 80 height 45
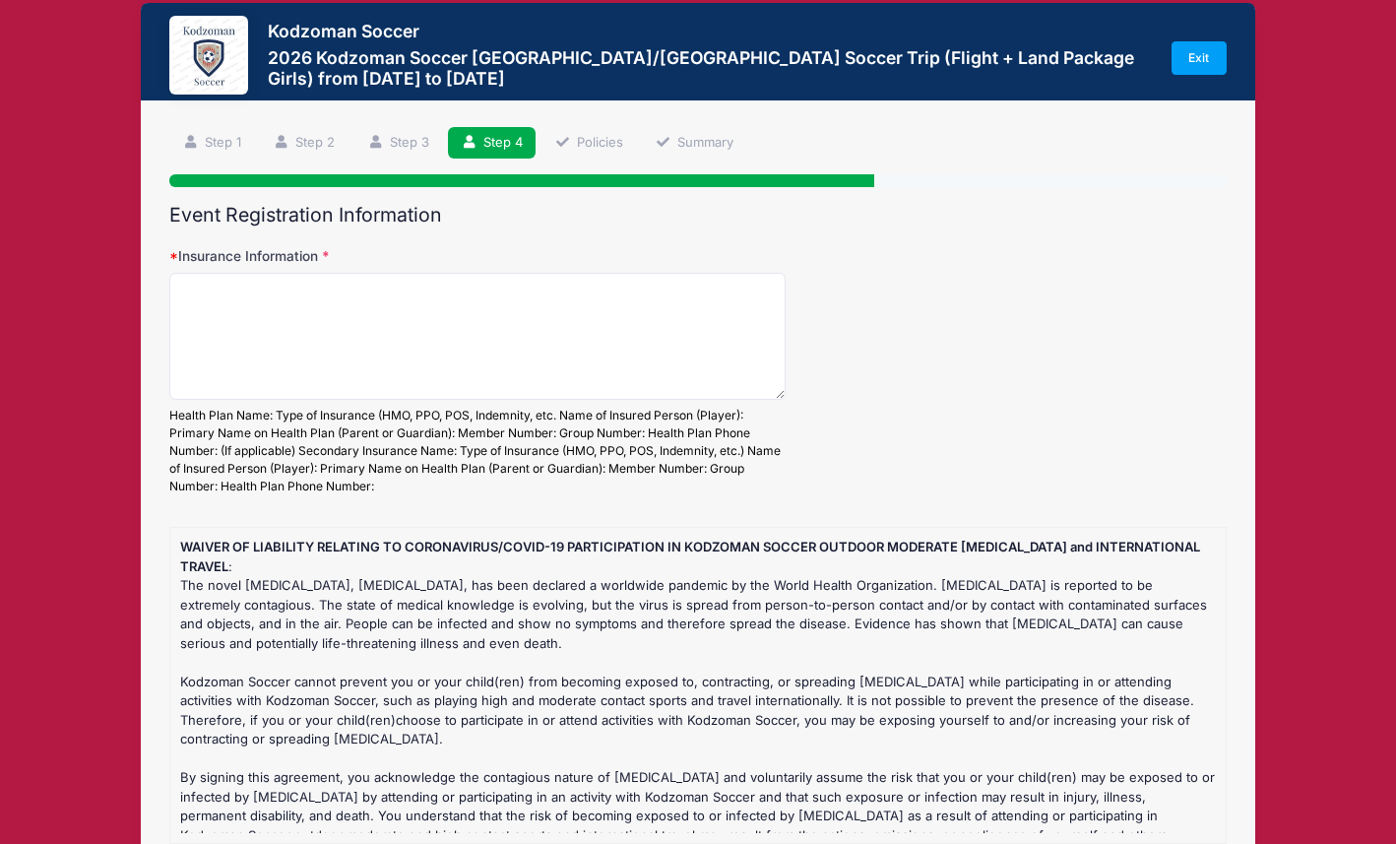
scroll to position [0, 0]
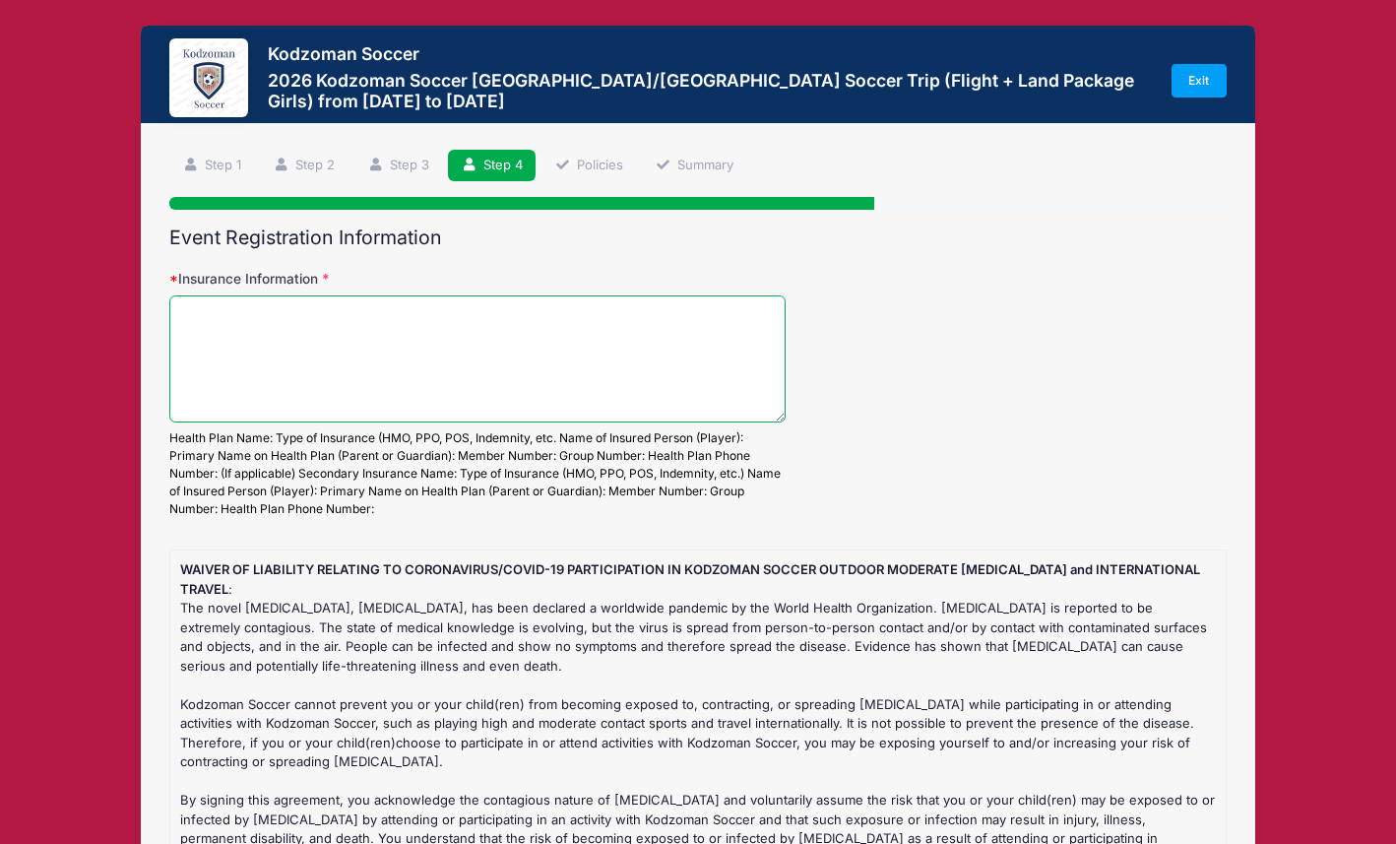
click at [433, 310] on textarea "Insurance Information" at bounding box center [477, 358] width 616 height 127
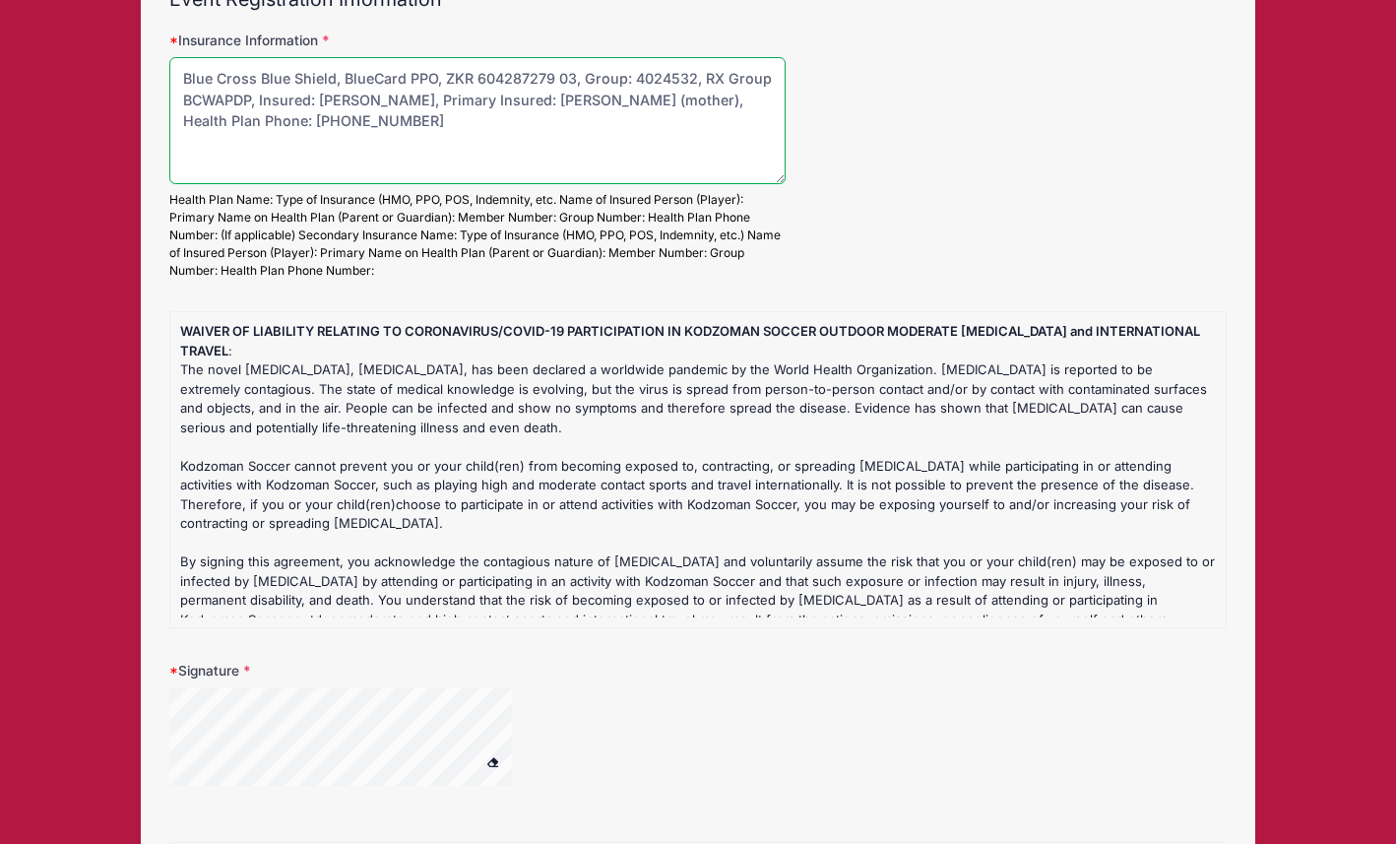
scroll to position [280, 0]
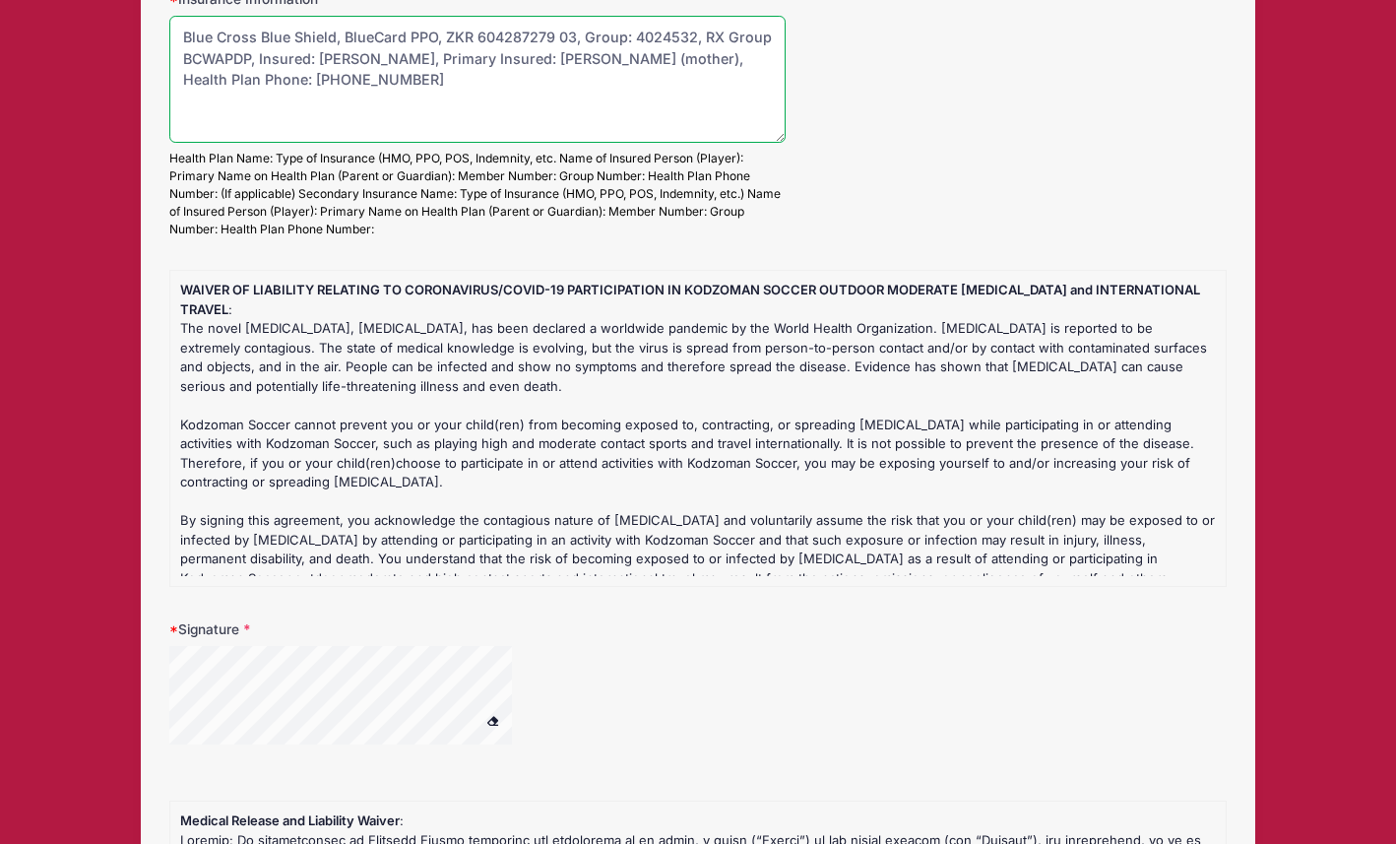
type textarea "Blue Cross Blue Shield, BlueCard PPO, ZKR 604287279 03, Group: 4024532, RX Grou…"
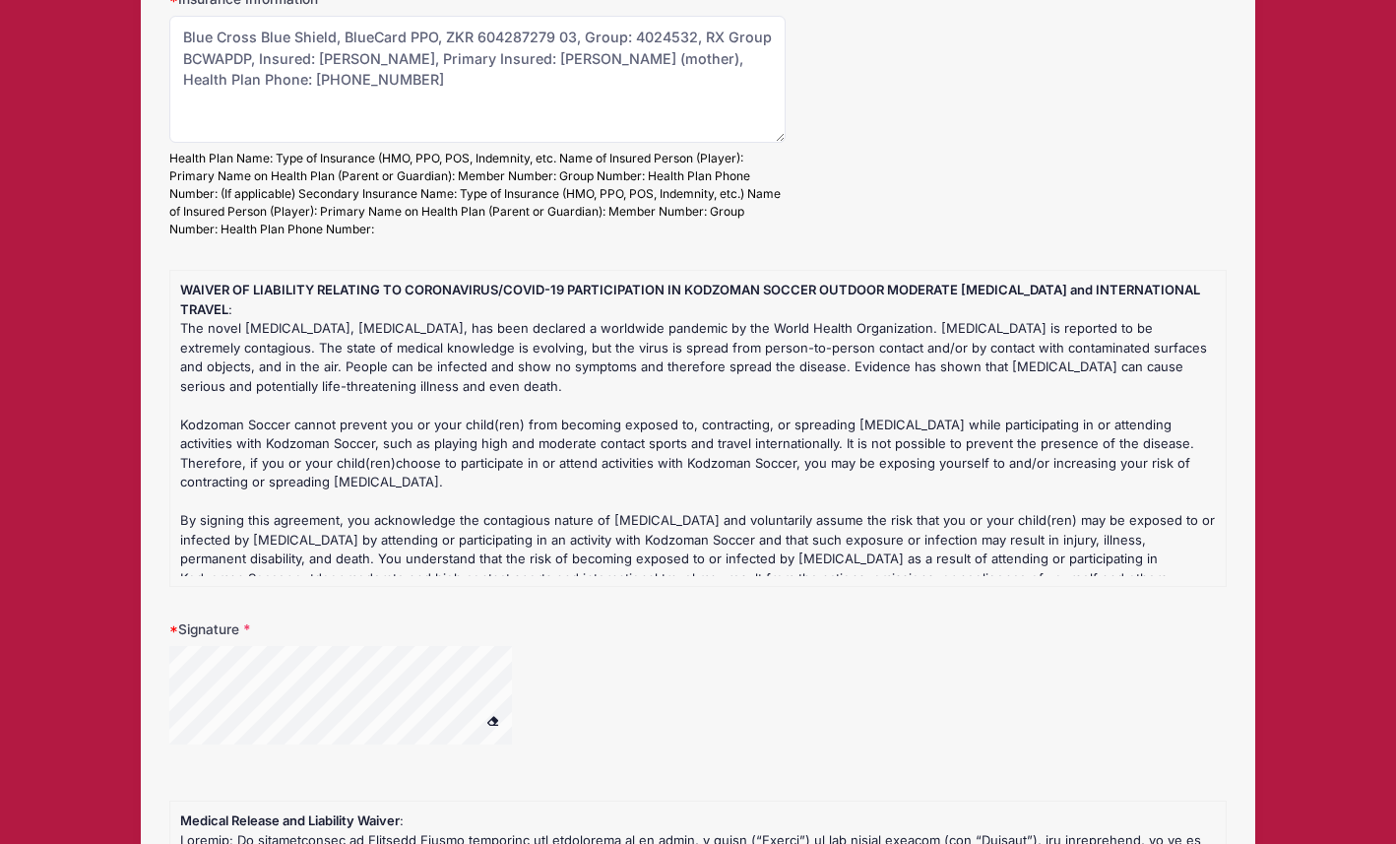
click at [236, 627] on label "Signature" at bounding box center [345, 629] width 352 height 20
click at [0, 0] on input "Signature" at bounding box center [0, 0] width 0 height 0
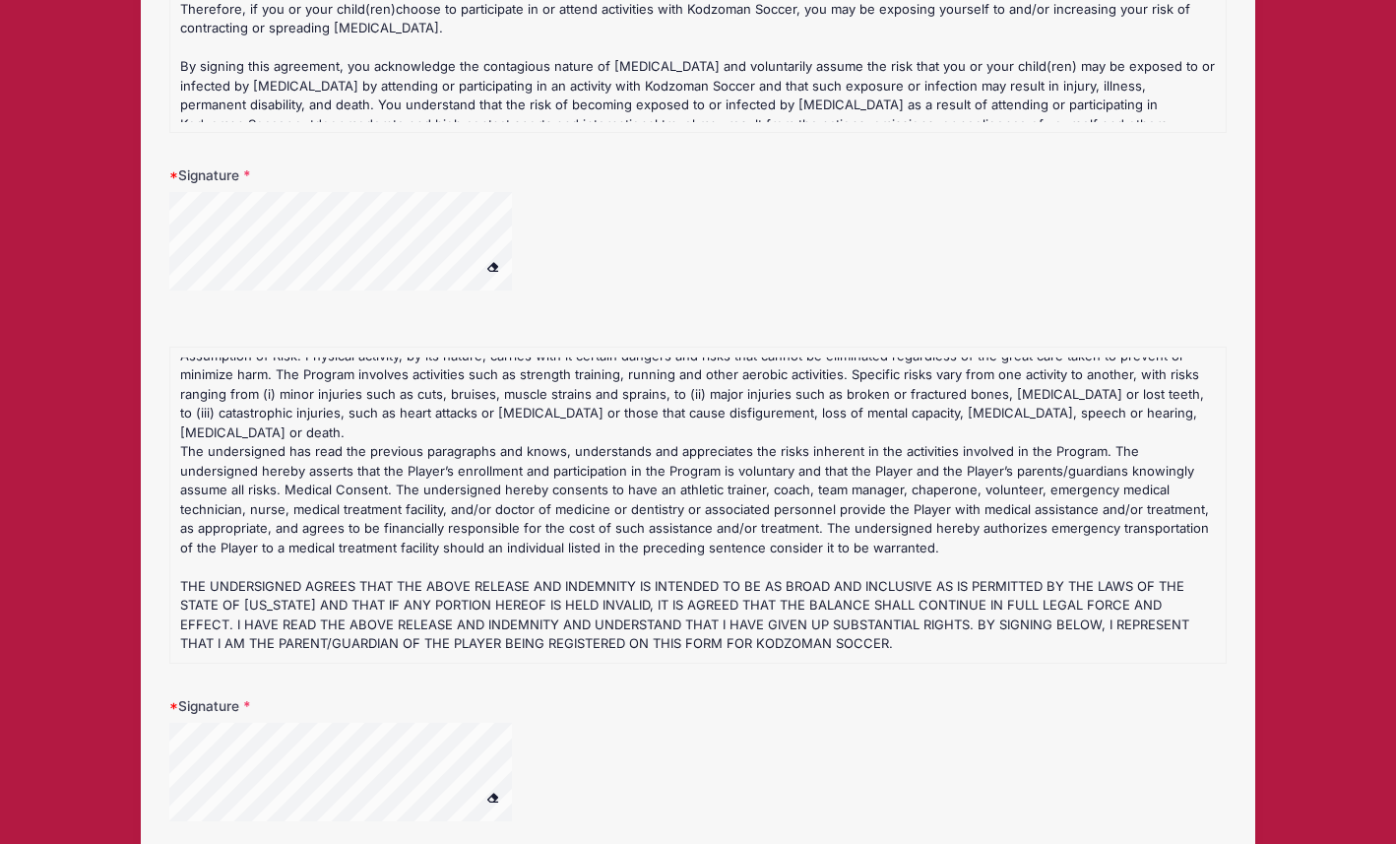
scroll to position [745, 0]
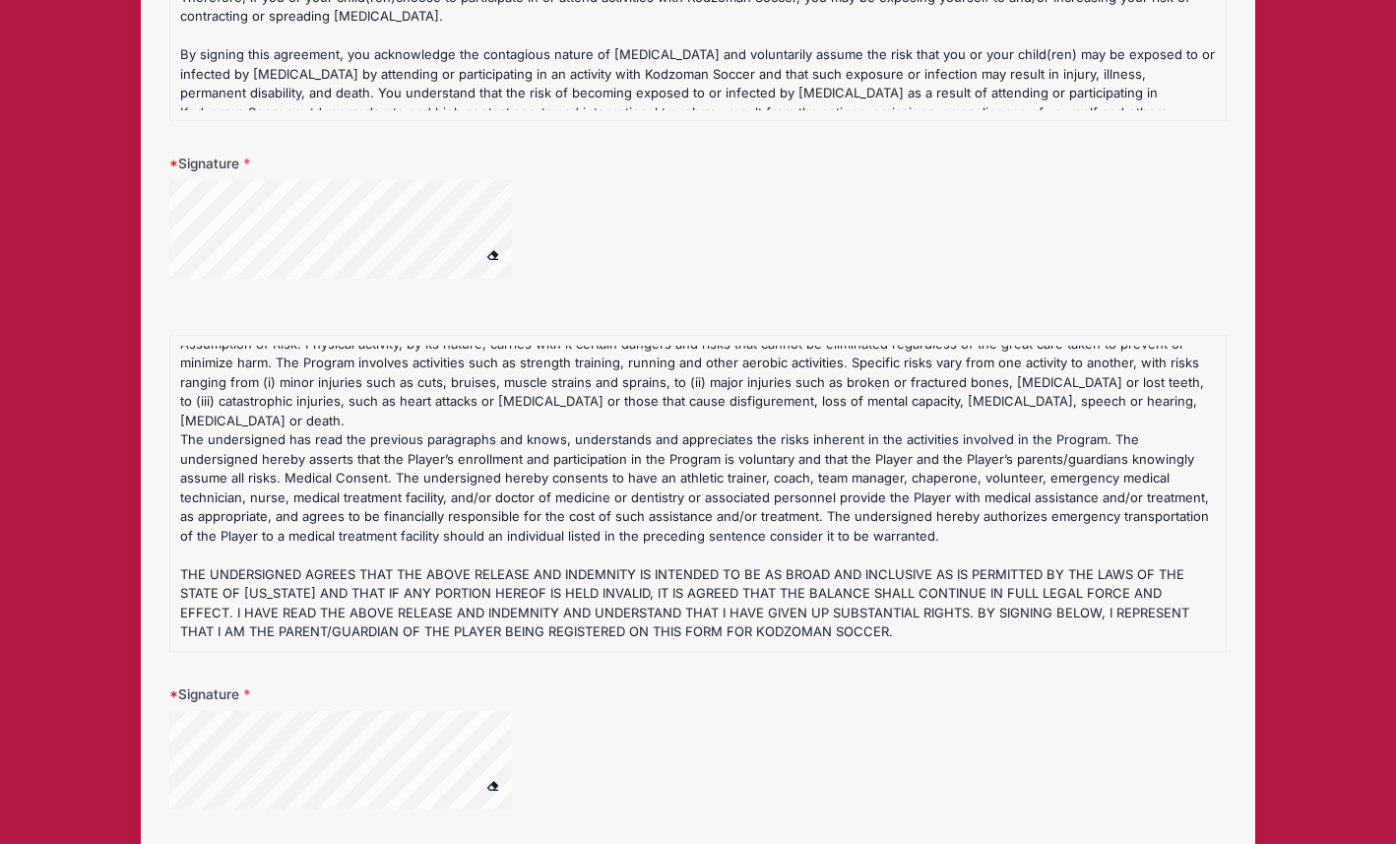
click at [394, 691] on div "Signature" at bounding box center [697, 759] width 1056 height 150
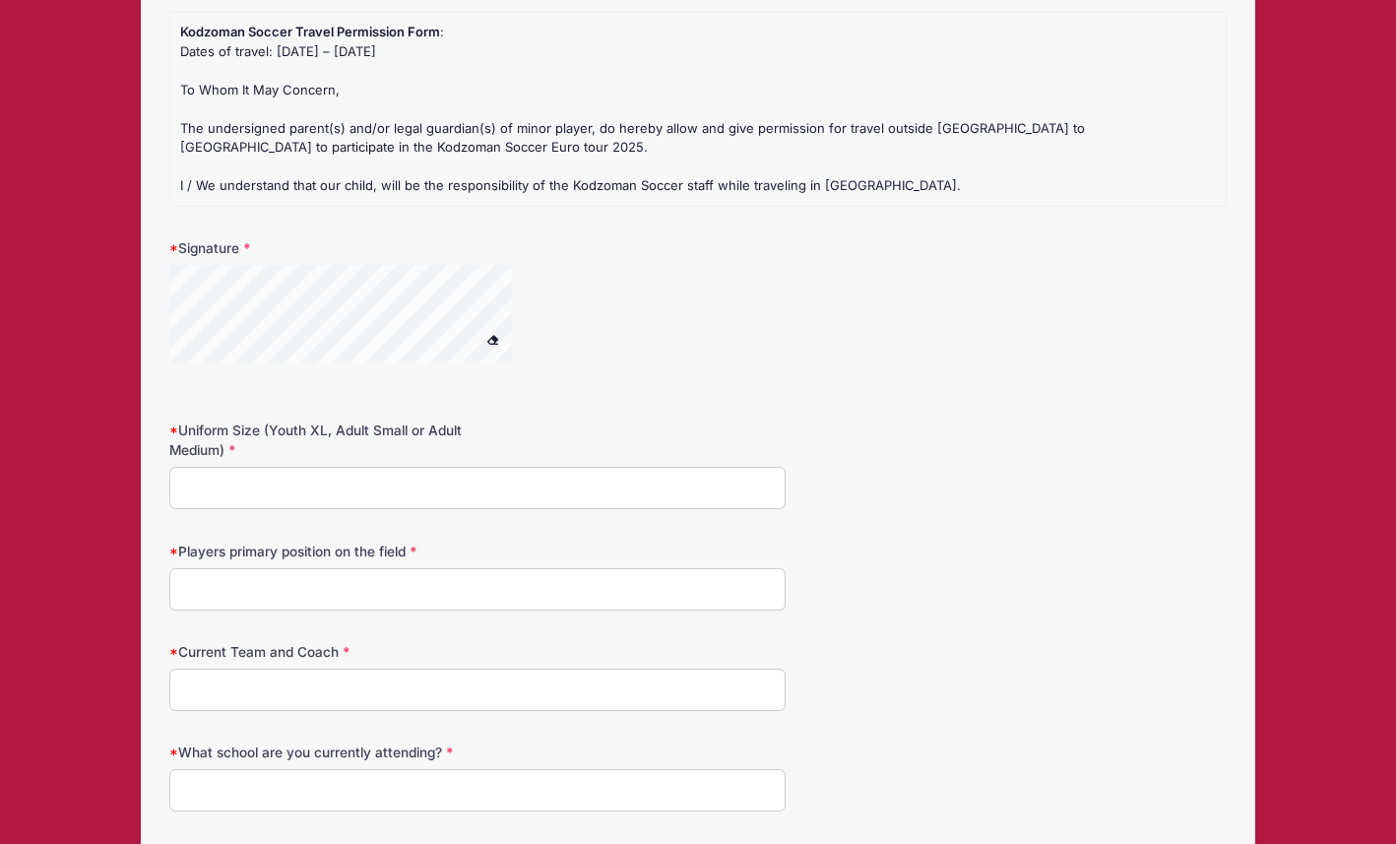
scroll to position [2193, 0]
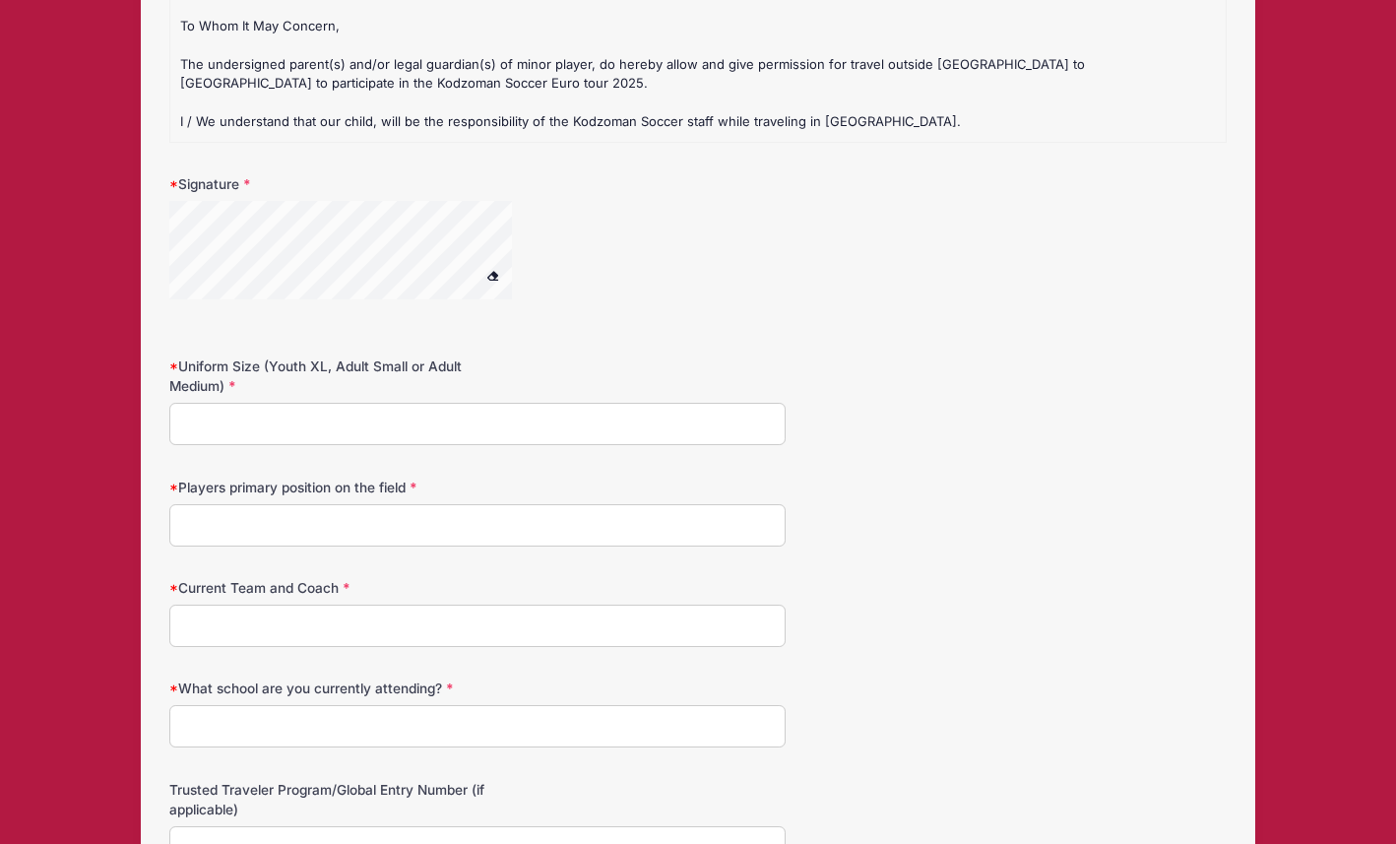
click at [310, 618] on input "Current Team and Coach" at bounding box center [477, 625] width 616 height 42
type input "M"
type input "2012 Marin FC Steel Team, Coach Lauren Battung"
click at [342, 714] on input "What school are you currently attending?" at bounding box center [477, 726] width 616 height 42
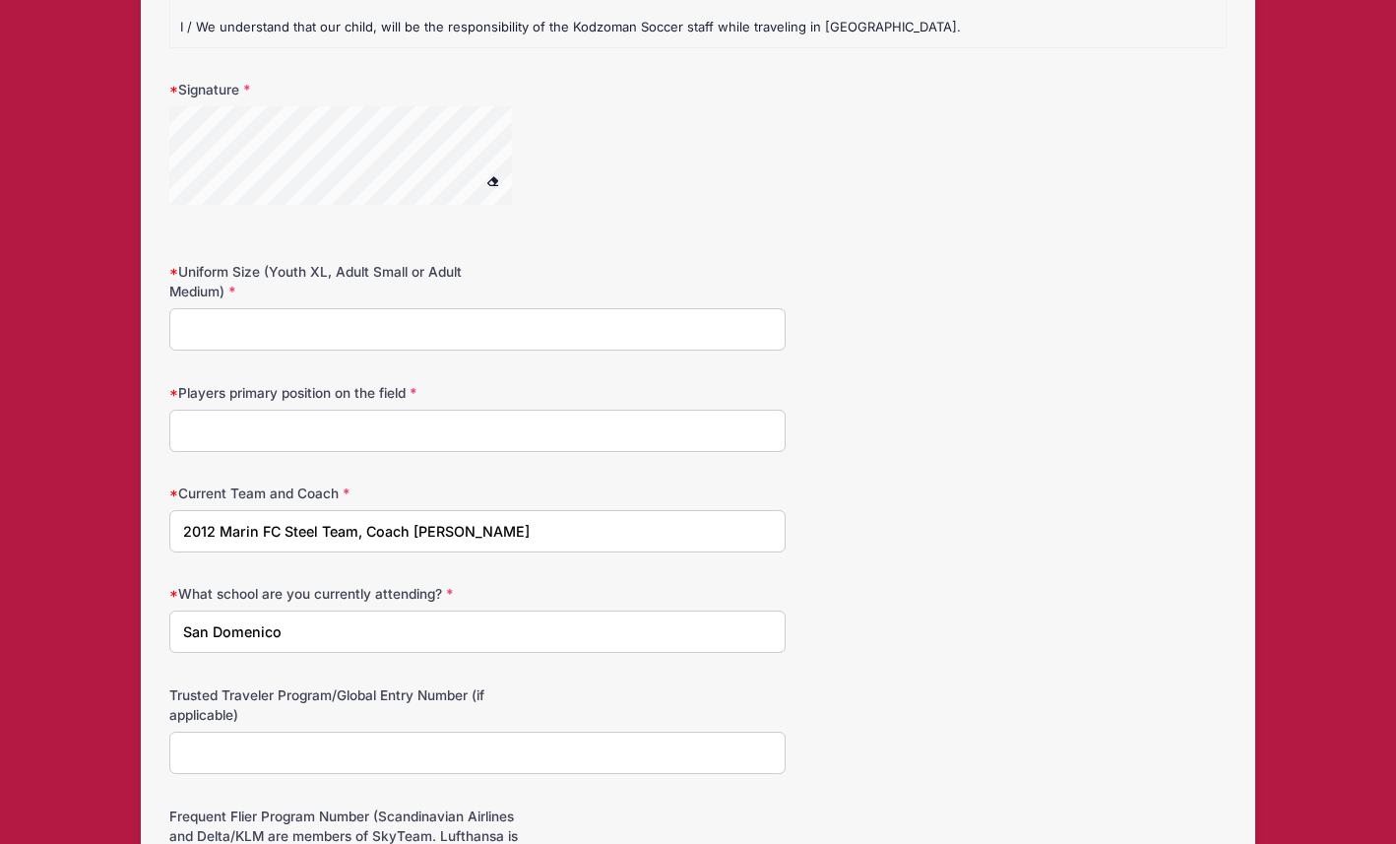
scroll to position [2285, 0]
type input "San Domenico"
click at [502, 334] on input "Uniform Size (Youth XL, Adult Small or Adult Medium)" at bounding box center [477, 331] width 616 height 42
type input "Adult Small"
click at [437, 424] on input "Players primary position on the field" at bounding box center [477, 432] width 616 height 42
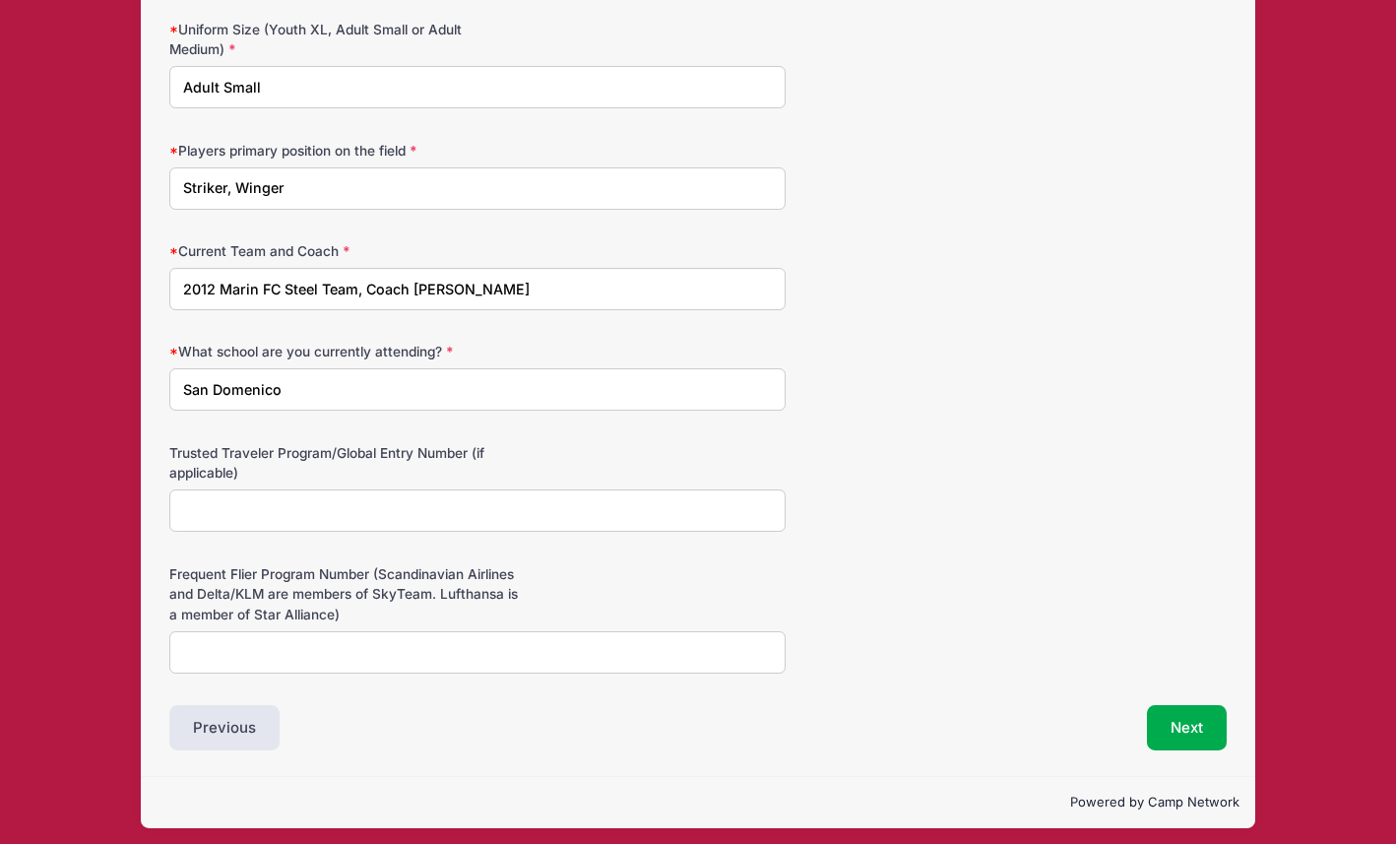
scroll to position [2536, 0]
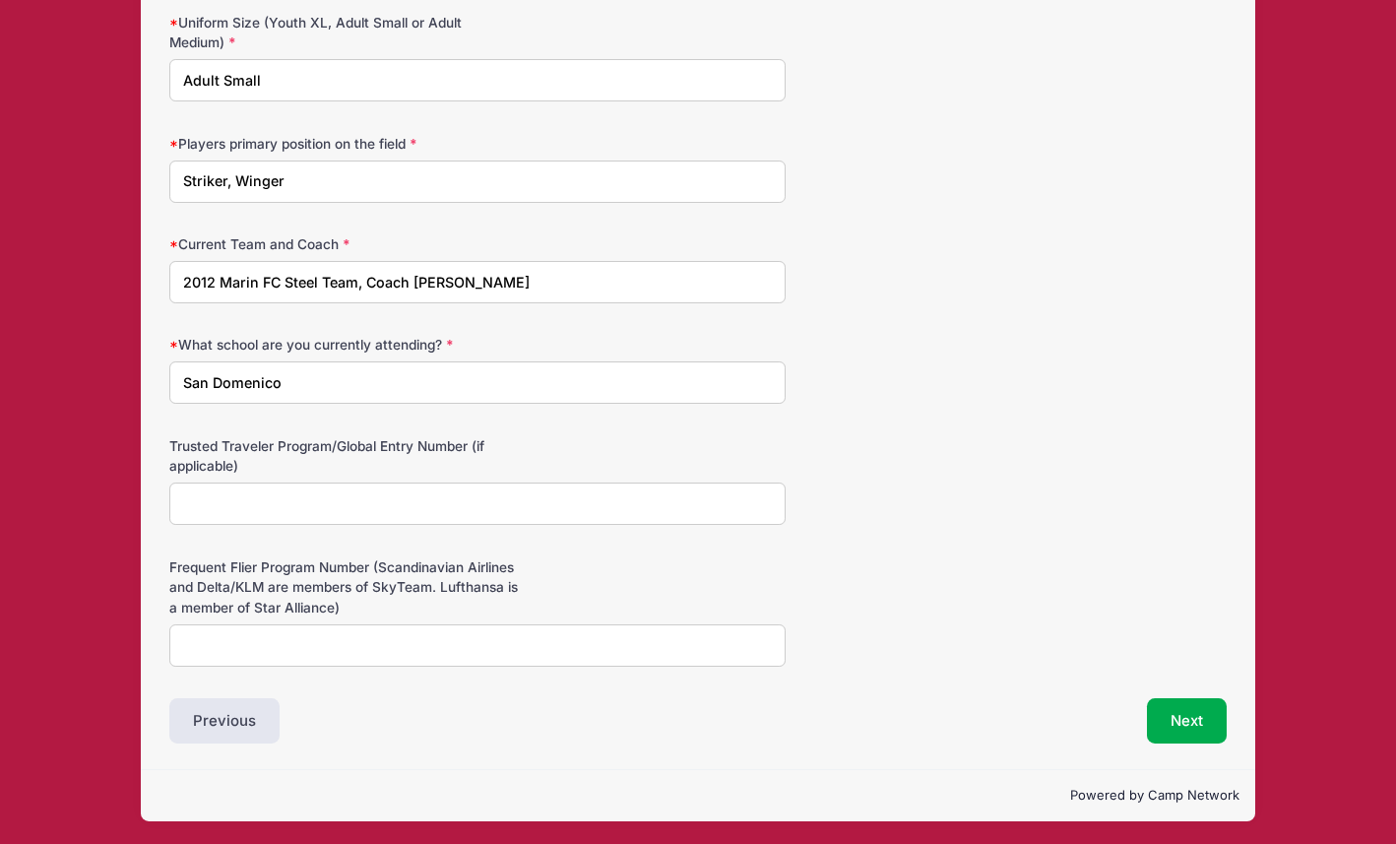
type input "Striker, Winger"
click at [444, 650] on input "Frequent Flier Program Number (Scandinavian Airlines and Delta/KLM are members …" at bounding box center [477, 645] width 616 height 42
type input "United: LW595388"
click at [1175, 714] on button "Next" at bounding box center [1187, 720] width 80 height 45
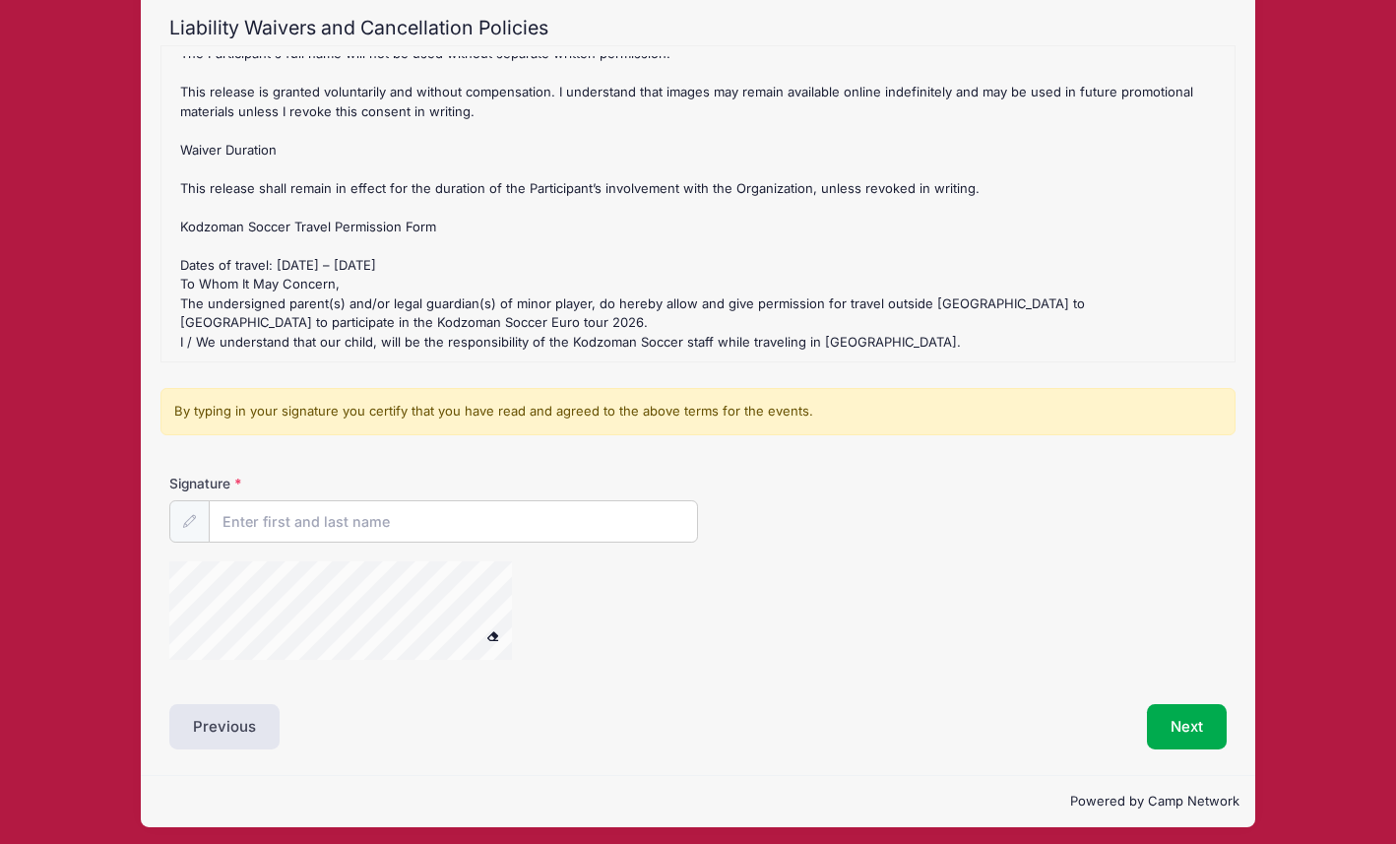
scroll to position [217, 0]
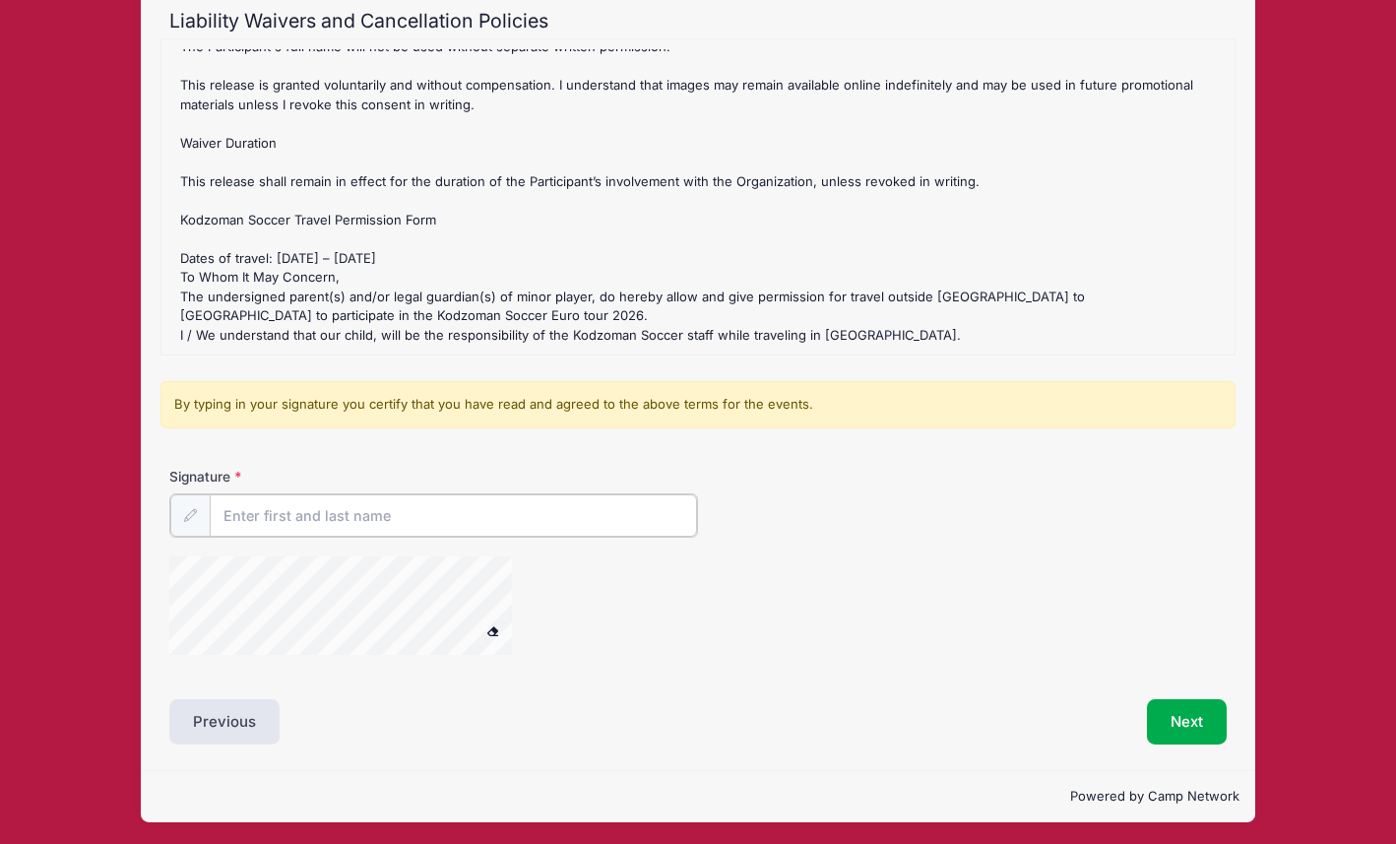
click at [424, 512] on input "Signature" at bounding box center [453, 515] width 487 height 42
type input "Natalie Straub"
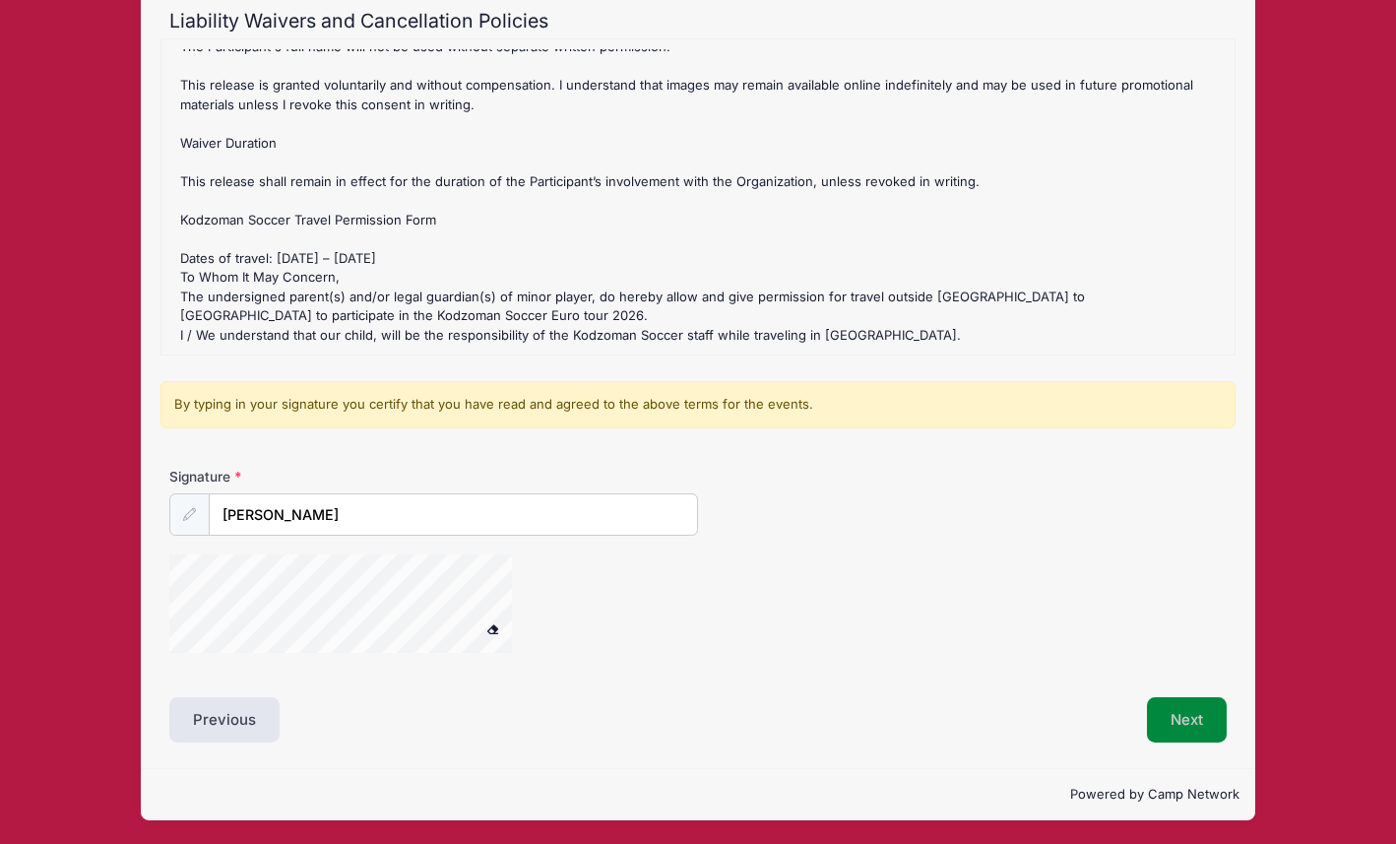
click at [1177, 708] on button "Next" at bounding box center [1187, 719] width 80 height 45
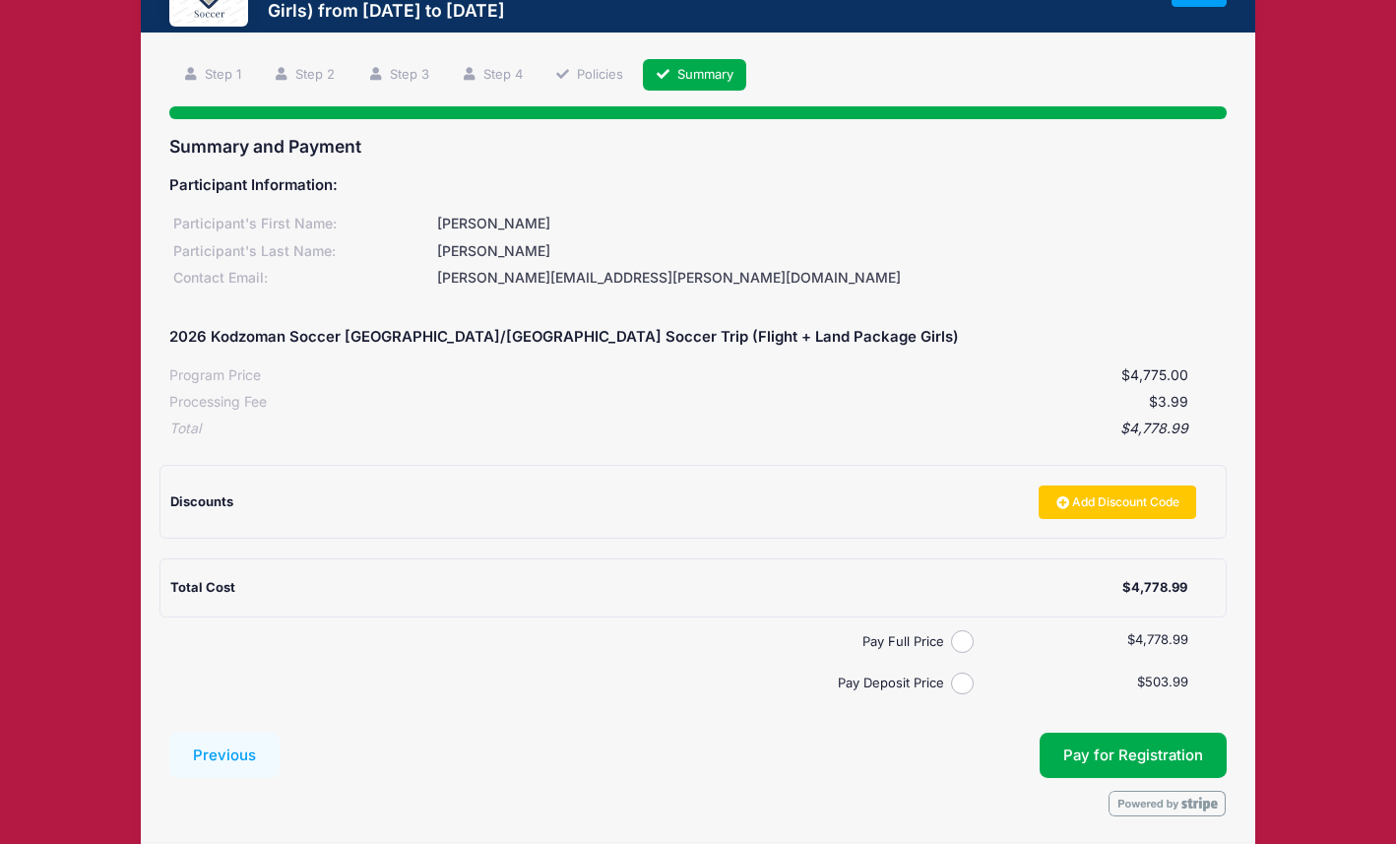
scroll to position [107, 0]
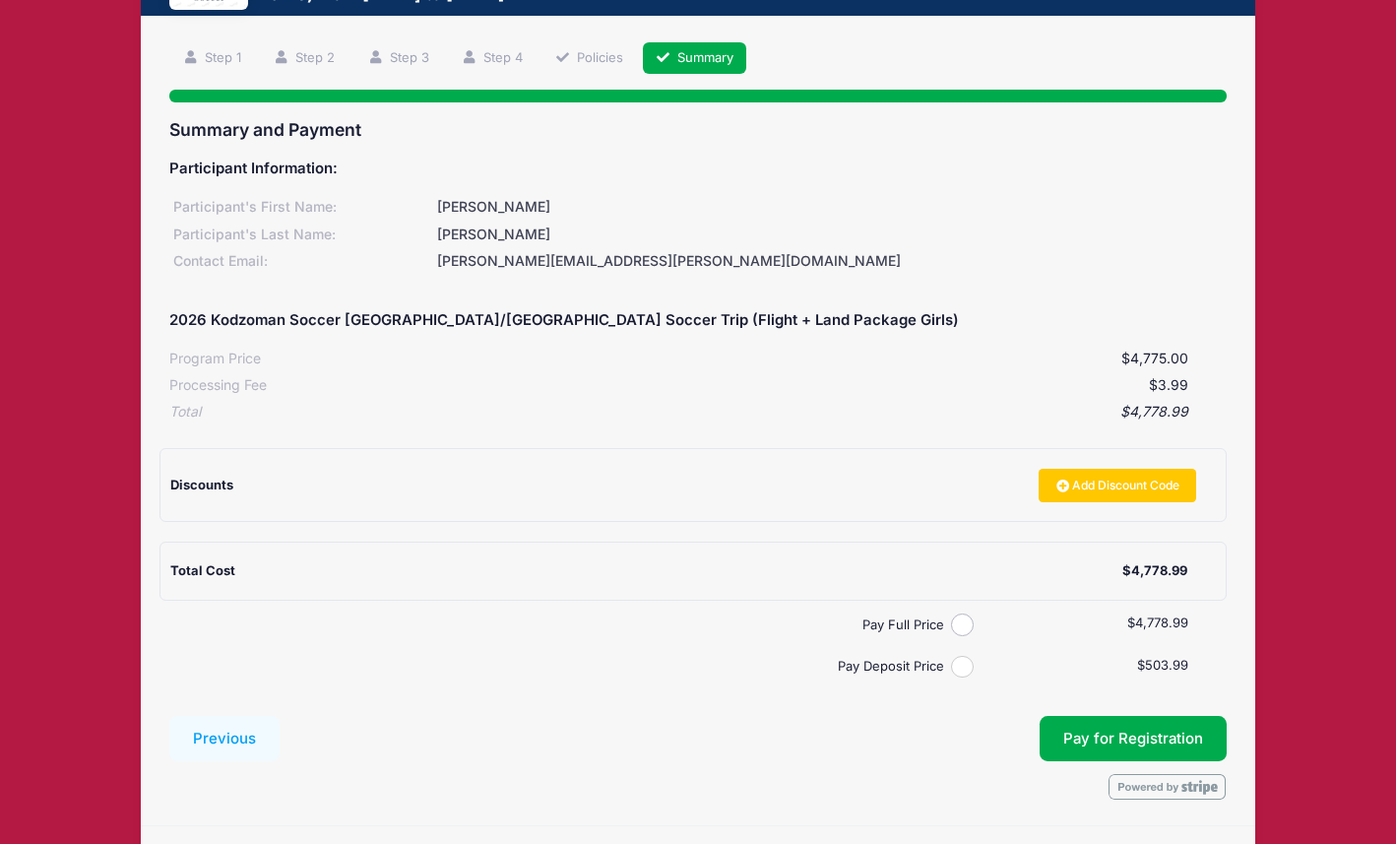
click at [960, 664] on input "Pay Deposit Price" at bounding box center [962, 667] width 23 height 23
radio input "true"
click at [1109, 732] on button "Pay for Registration" at bounding box center [1132, 738] width 187 height 45
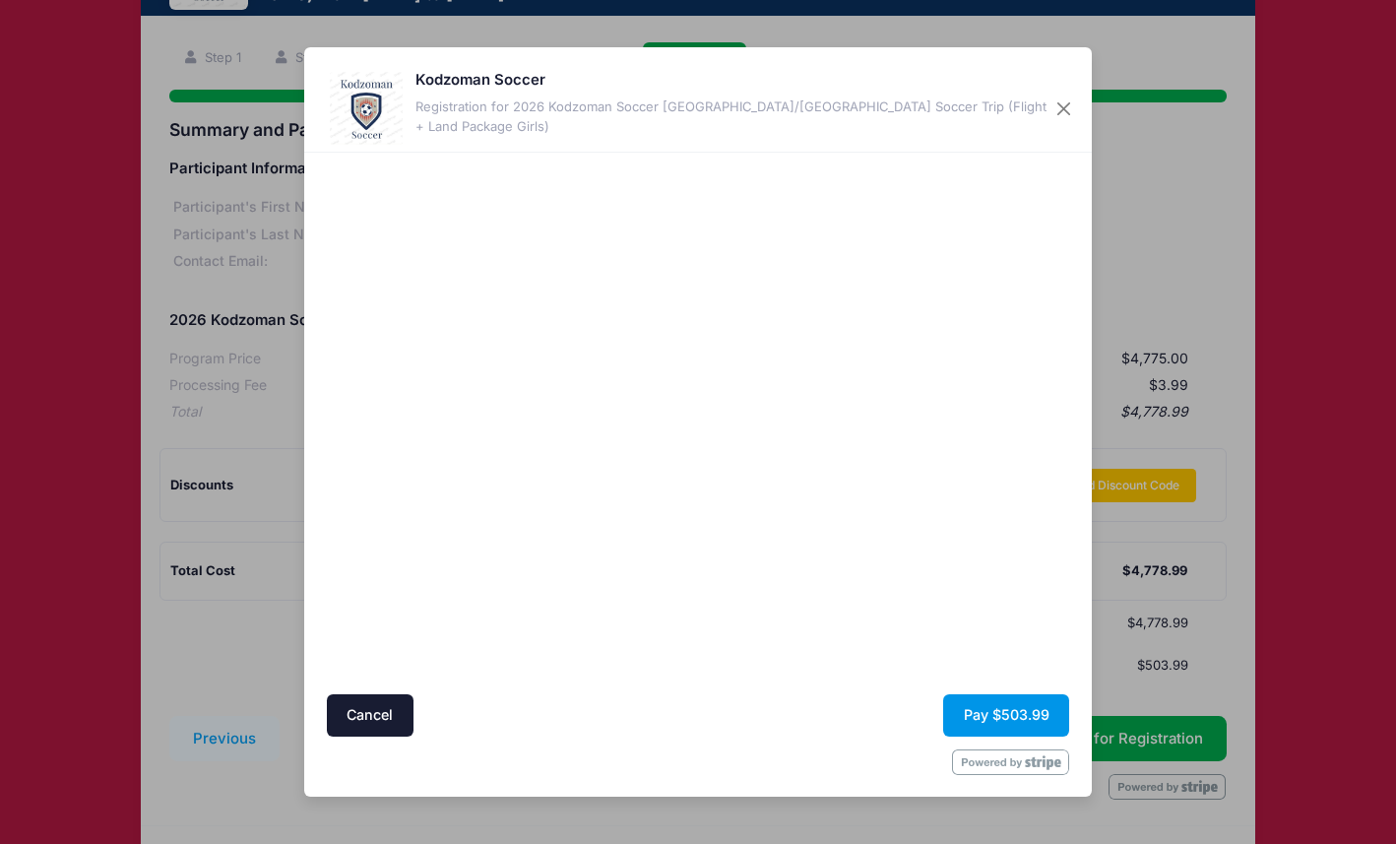
click at [982, 702] on button "Pay $503.99" at bounding box center [1006, 715] width 126 height 42
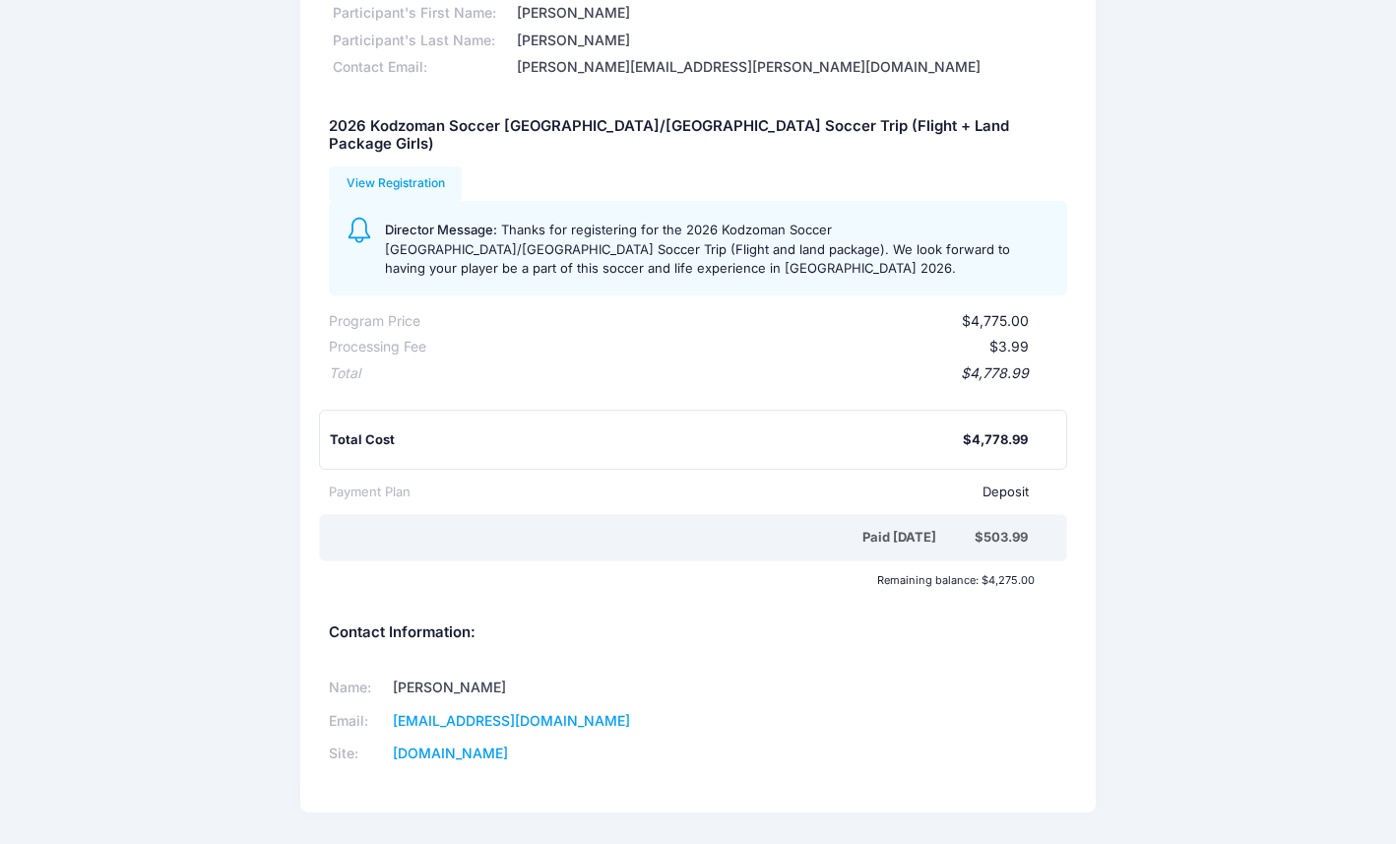
scroll to position [156, 0]
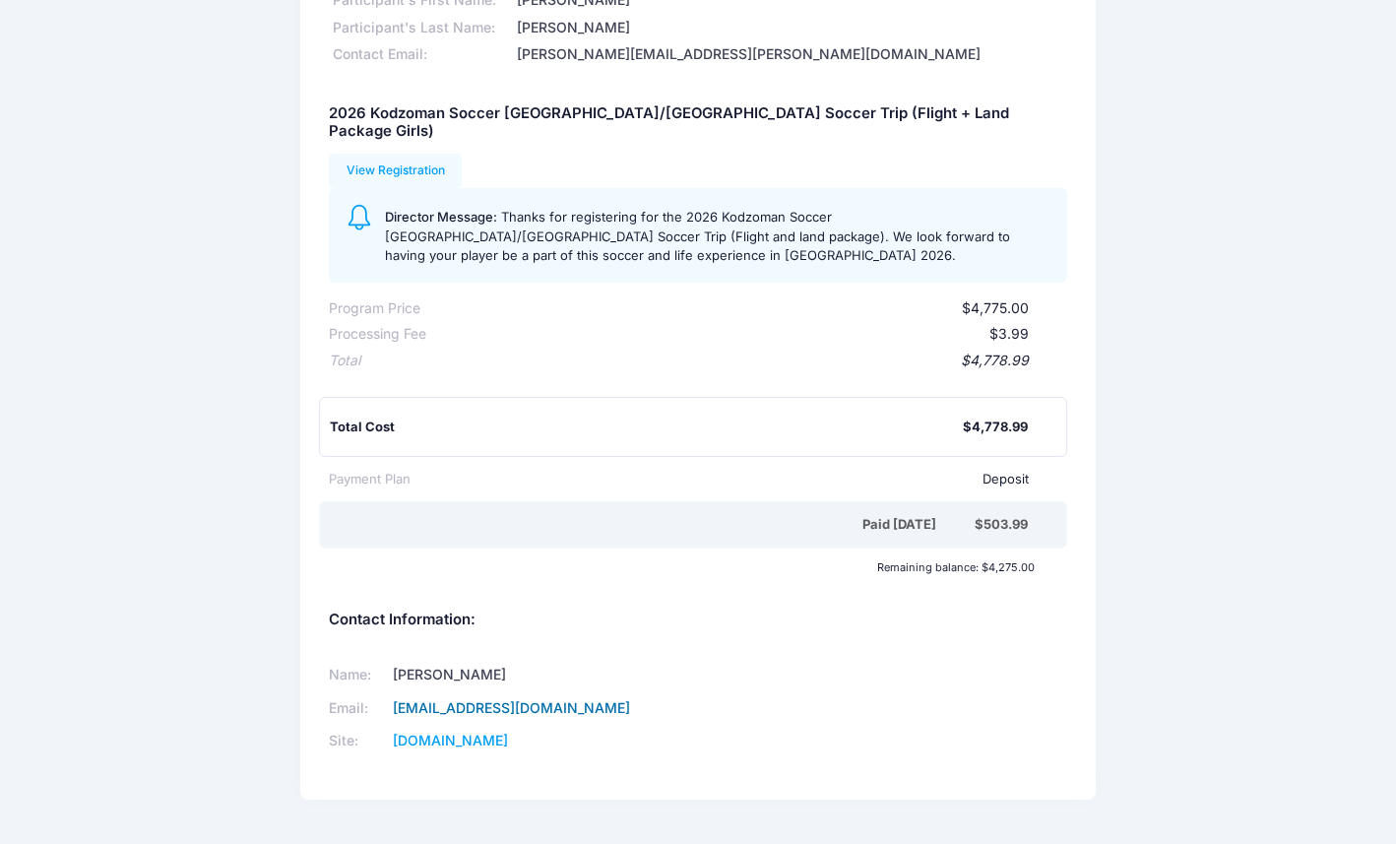
click at [532, 699] on link "mkodzoman@hotmail.com" at bounding box center [511, 707] width 237 height 17
drag, startPoint x: 588, startPoint y: 652, endPoint x: 411, endPoint y: 660, distance: 176.4
click at [411, 691] on td "mkodzoman@hotmail.com" at bounding box center [529, 707] width 285 height 33
copy link "mkodzoman@hotmail.com"
